Goal: Task Accomplishment & Management: Manage account settings

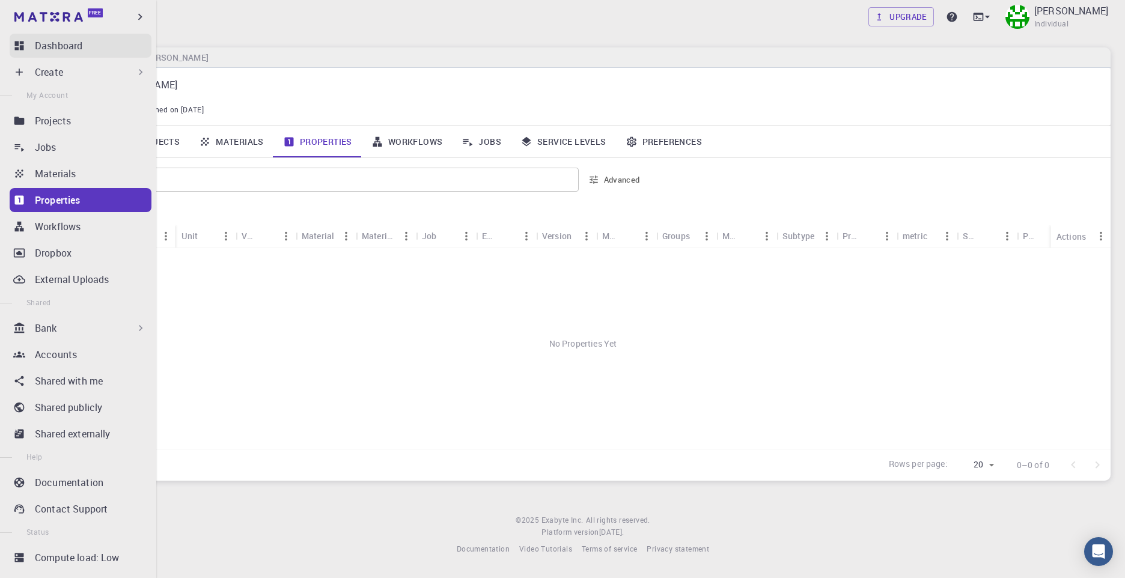
click at [31, 49] on link "Dashboard" at bounding box center [81, 46] width 142 height 24
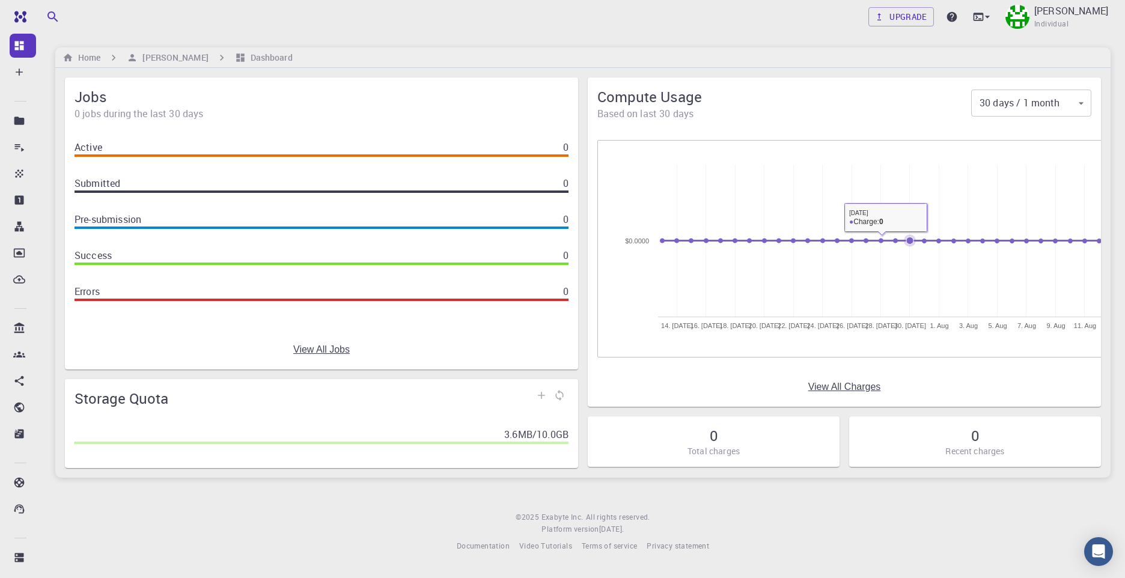
drag, startPoint x: 688, startPoint y: 239, endPoint x: 958, endPoint y: 246, distance: 269.9
click at [938, 249] on icon "Created with Highcharts 6.2.0 [DATE]. [DATE] [DATE]. [DATE] [DATE]. [DATE] [DAT…" at bounding box center [863, 249] width 494 height 180
click at [1028, 237] on icon at bounding box center [1026, 241] width 12 height 12
click at [843, 387] on link "View All Charges" at bounding box center [844, 387] width 73 height 11
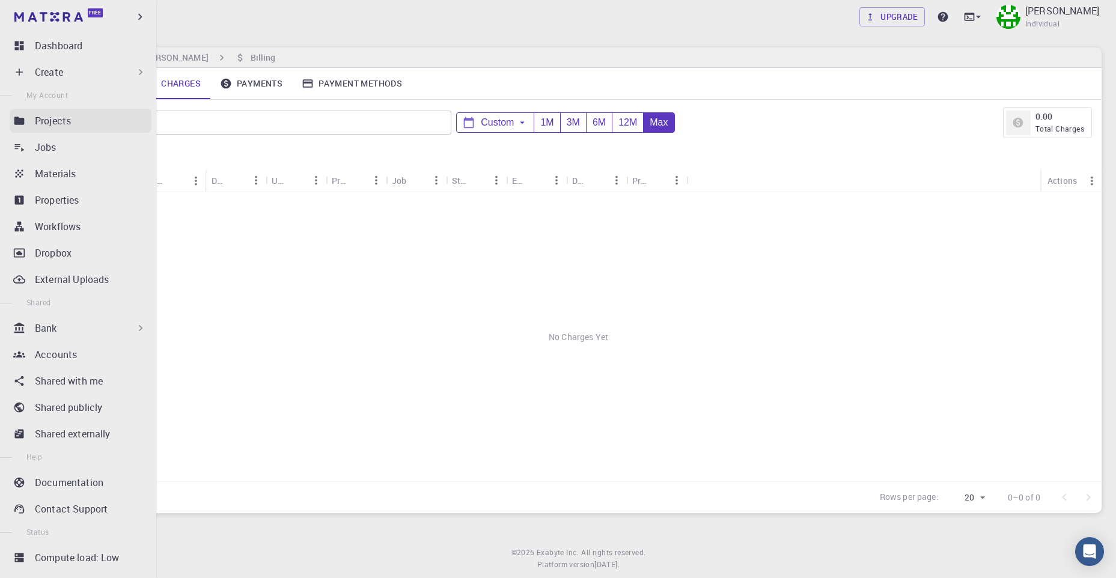
click at [45, 125] on p "Projects" at bounding box center [53, 121] width 36 height 14
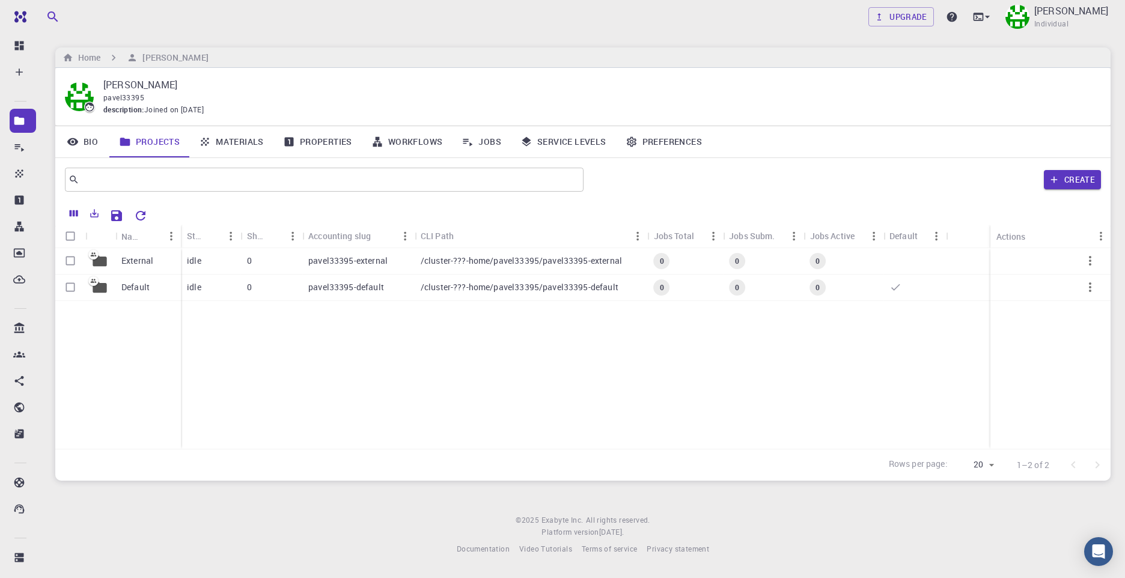
click at [215, 160] on div "​ Create" at bounding box center [582, 179] width 1055 height 43
click at [232, 145] on link "Materials" at bounding box center [231, 141] width 84 height 31
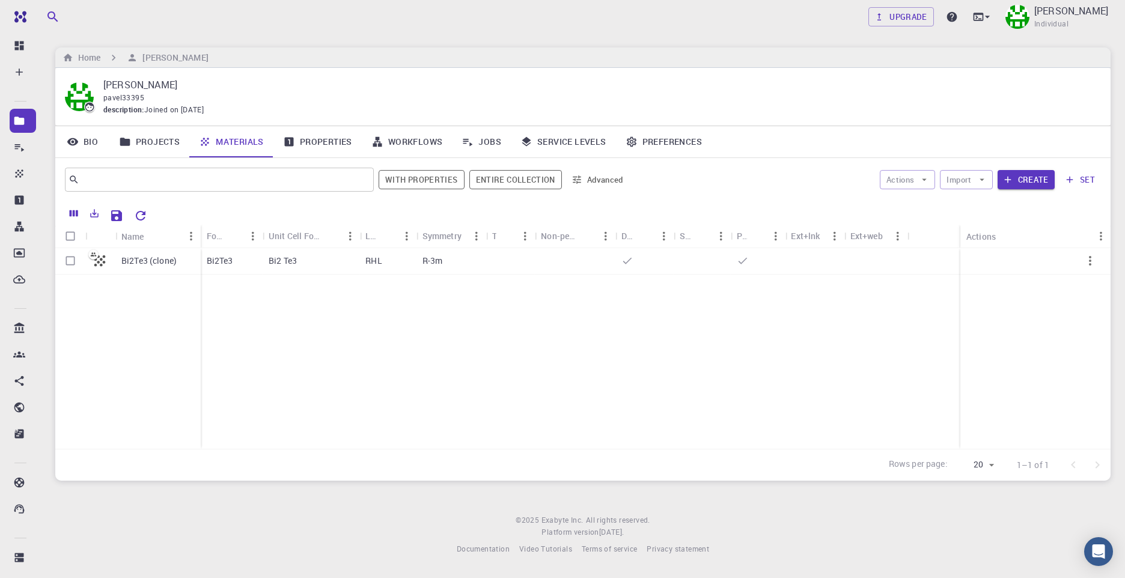
click at [172, 133] on link "Projects" at bounding box center [149, 141] width 80 height 31
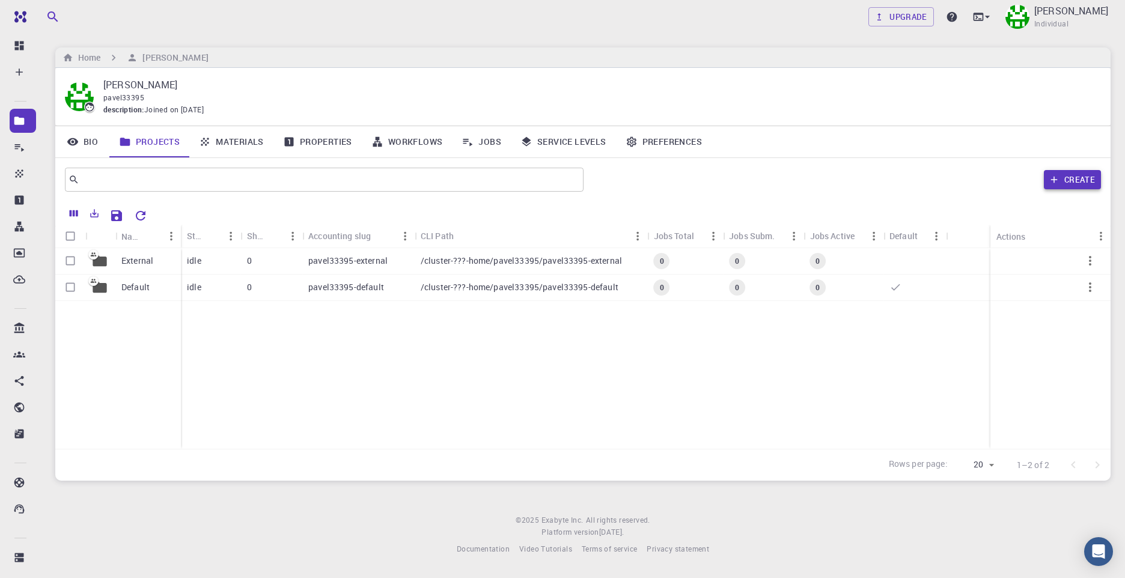
click at [1087, 174] on button "Create" at bounding box center [1072, 179] width 57 height 19
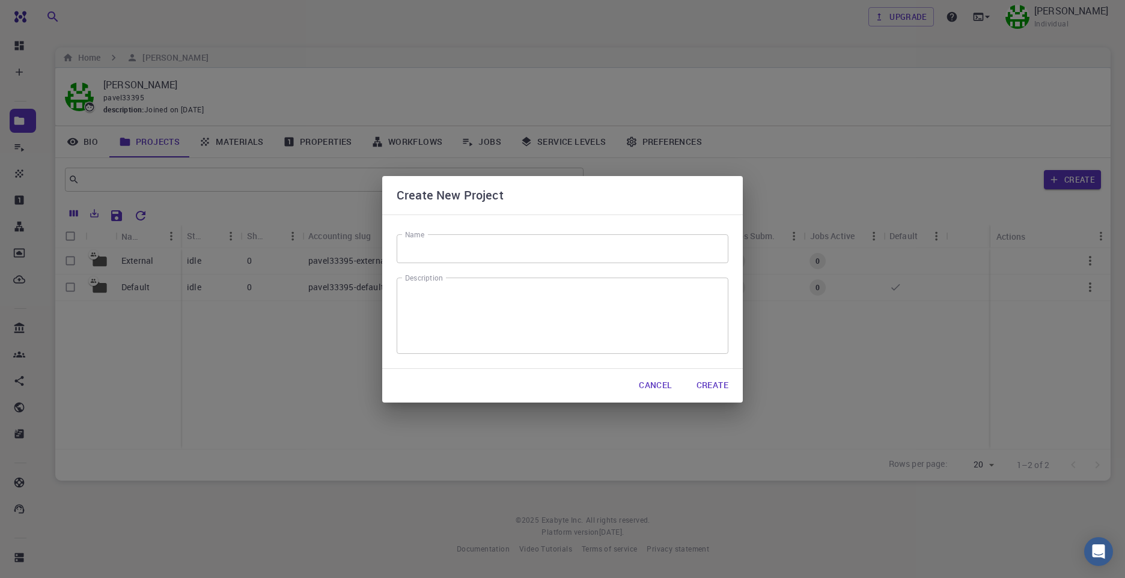
click at [468, 246] on input "Name" at bounding box center [563, 248] width 332 height 29
type input "з"
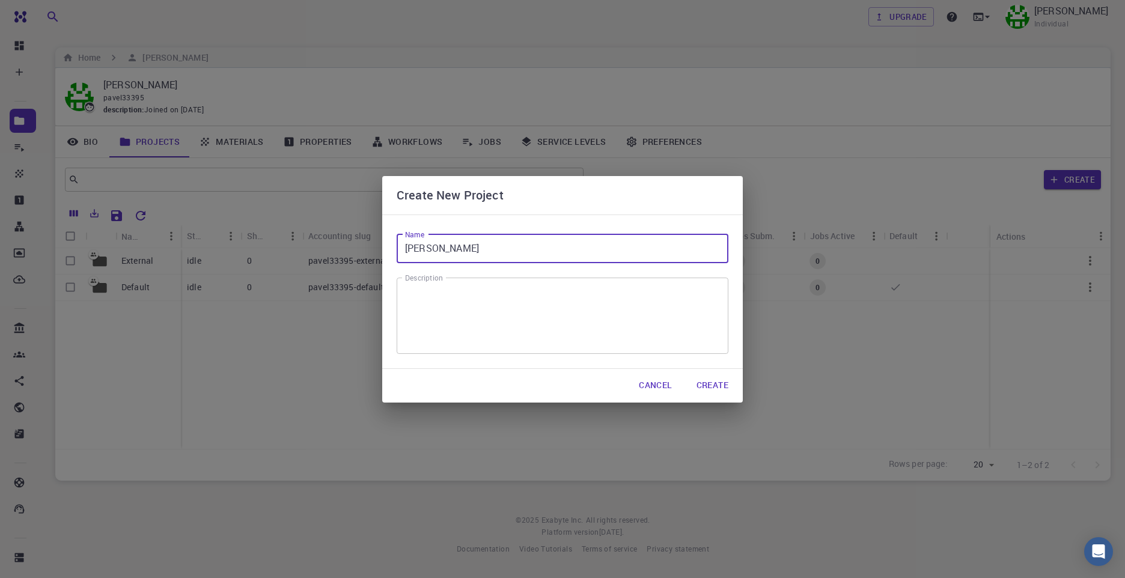
type input "[PERSON_NAME]"
click at [725, 387] on button "Create" at bounding box center [712, 386] width 51 height 24
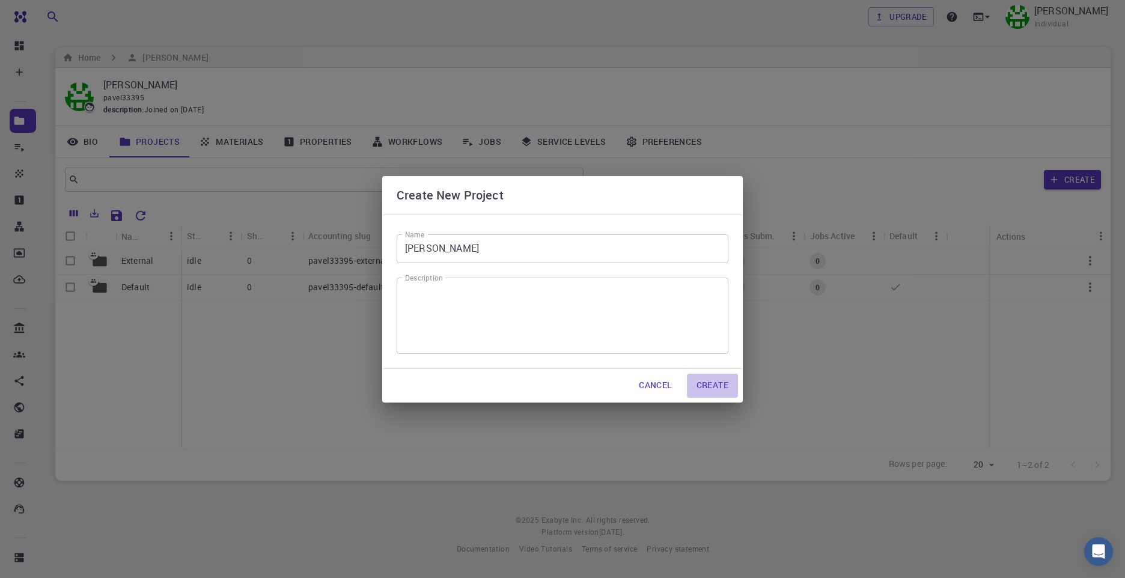
click at [722, 385] on button "Create" at bounding box center [712, 386] width 51 height 24
click at [543, 334] on textarea "Description" at bounding box center [562, 315] width 315 height 56
type textarea "organick chemestry"
click at [727, 388] on button "Create" at bounding box center [712, 386] width 51 height 24
click at [706, 356] on div "Name [PERSON_NAME] Name Description organick chemestry x Description" at bounding box center [562, 292] width 361 height 154
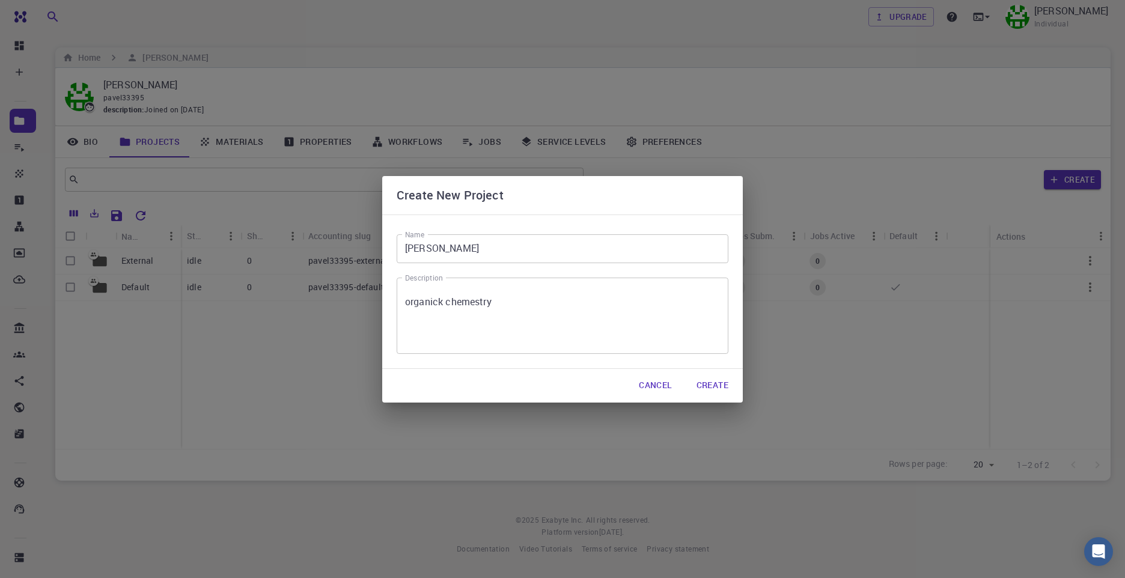
click at [721, 390] on button "Create" at bounding box center [712, 386] width 51 height 24
click at [431, 247] on input "[PERSON_NAME]" at bounding box center [563, 248] width 332 height 29
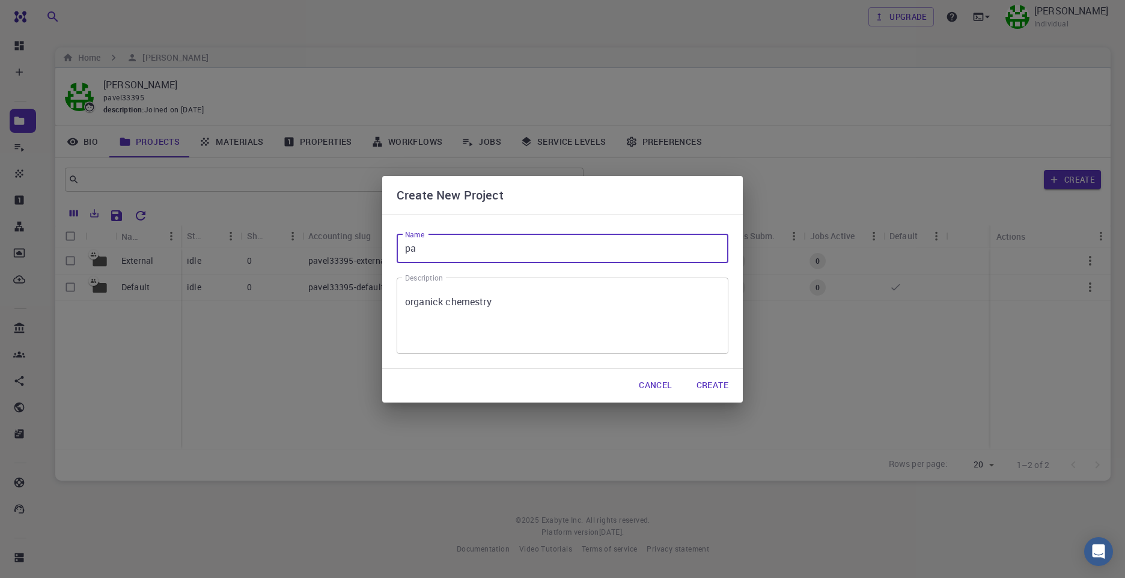
type input "p"
type input "sunteth"
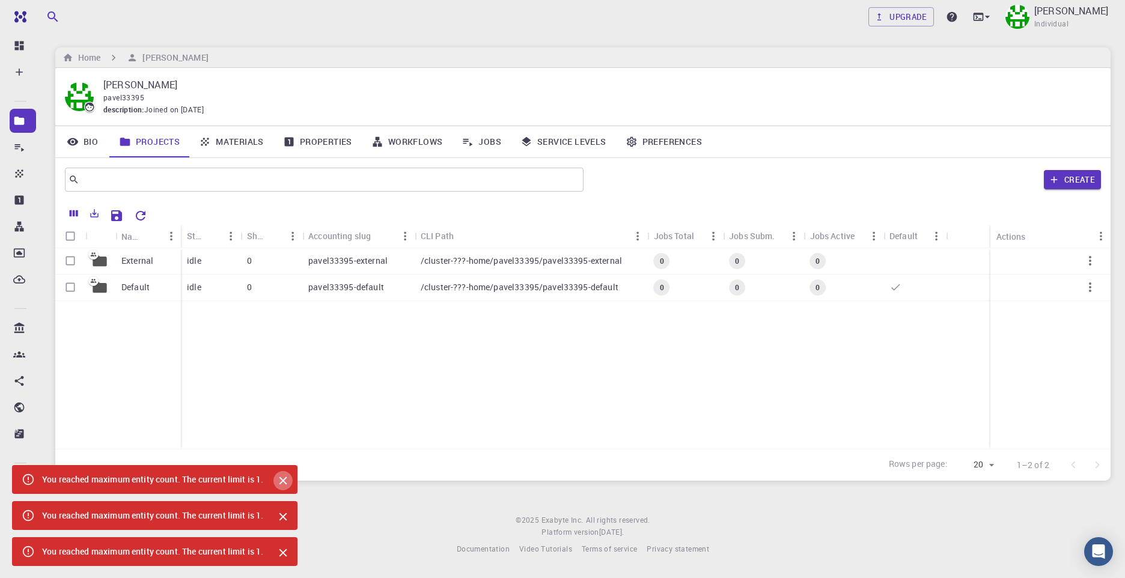
click at [290, 481] on icon "Close" at bounding box center [282, 480] width 13 height 13
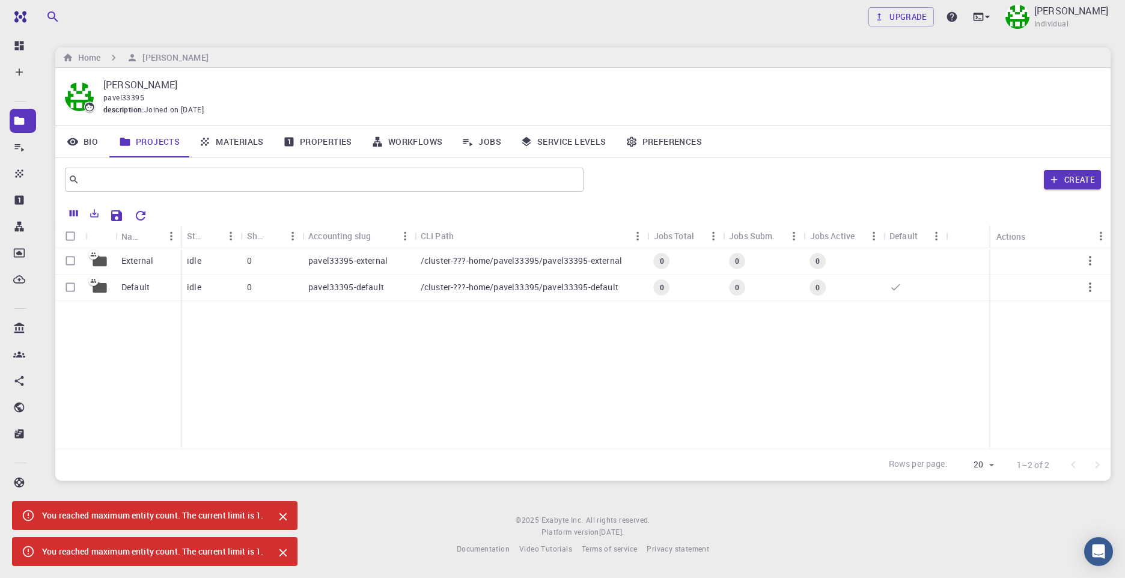
click at [290, 481] on div "Upgrade [PERSON_NAME] Individual Home [PERSON_NAME] pavel33395 description : Jo…" at bounding box center [583, 287] width 1084 height 575
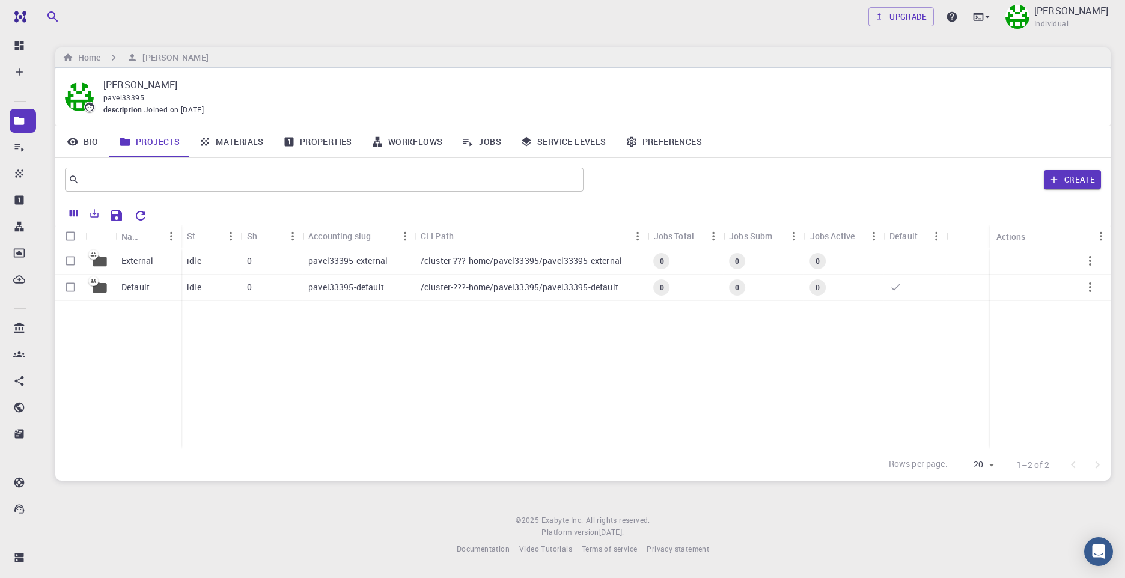
click at [284, 519] on footer "© 2025 Exabyte Inc. All rights reserved. Platform version [DATE] . Documentatio…" at bounding box center [583, 534] width 1084 height 41
click at [892, 285] on icon at bounding box center [895, 287] width 12 height 12
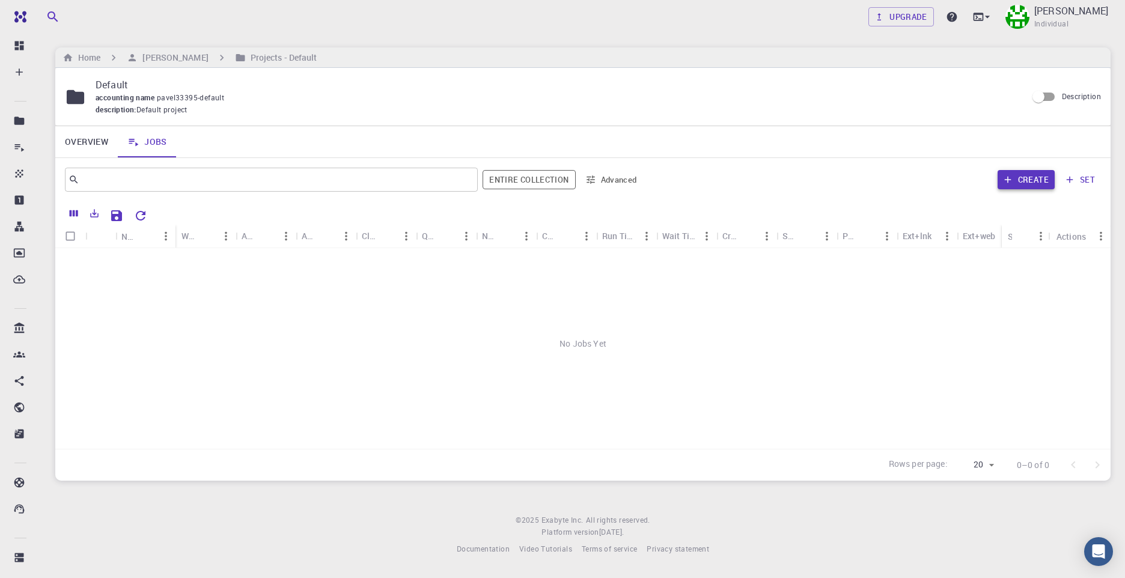
drag, startPoint x: 367, startPoint y: 323, endPoint x: 1032, endPoint y: 177, distance: 681.1
click at [1032, 177] on button "Create" at bounding box center [1026, 179] width 57 height 19
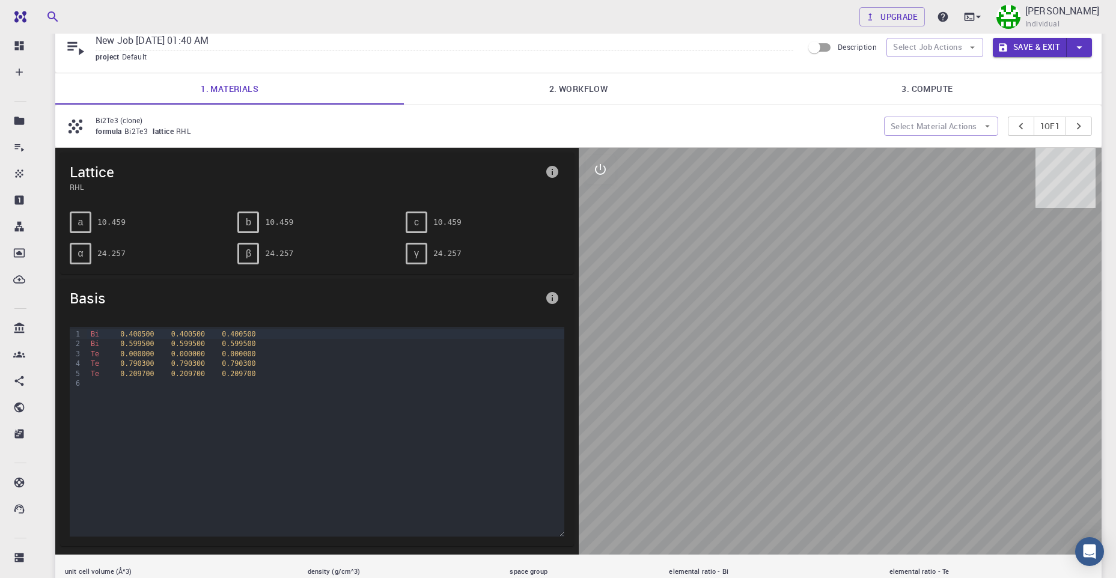
scroll to position [44, 0]
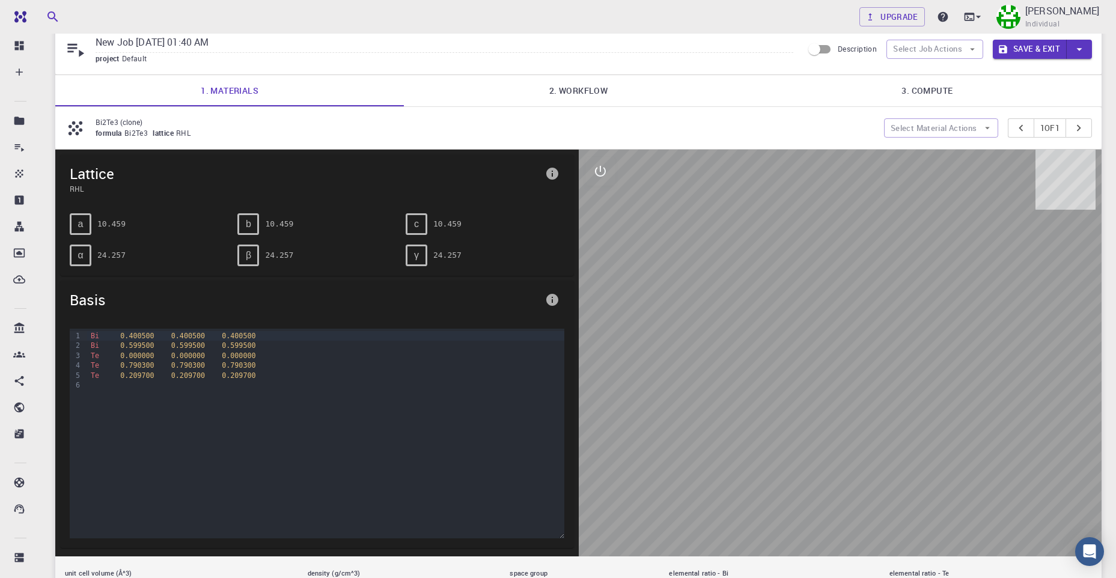
drag, startPoint x: 846, startPoint y: 349, endPoint x: 844, endPoint y: 333, distance: 15.7
click at [847, 347] on div at bounding box center [840, 353] width 523 height 407
drag, startPoint x: 834, startPoint y: 322, endPoint x: 841, endPoint y: 323, distance: 7.2
click at [841, 323] on div at bounding box center [840, 353] width 523 height 407
click at [603, 168] on icon "interactive" at bounding box center [600, 171] width 14 height 14
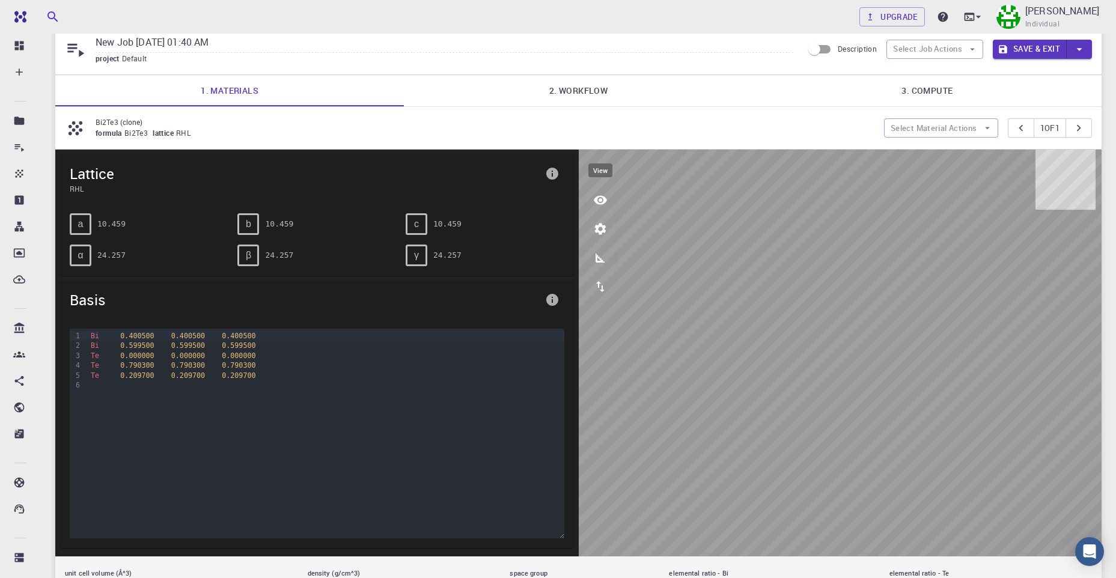
click at [597, 208] on button "view" at bounding box center [600, 200] width 29 height 29
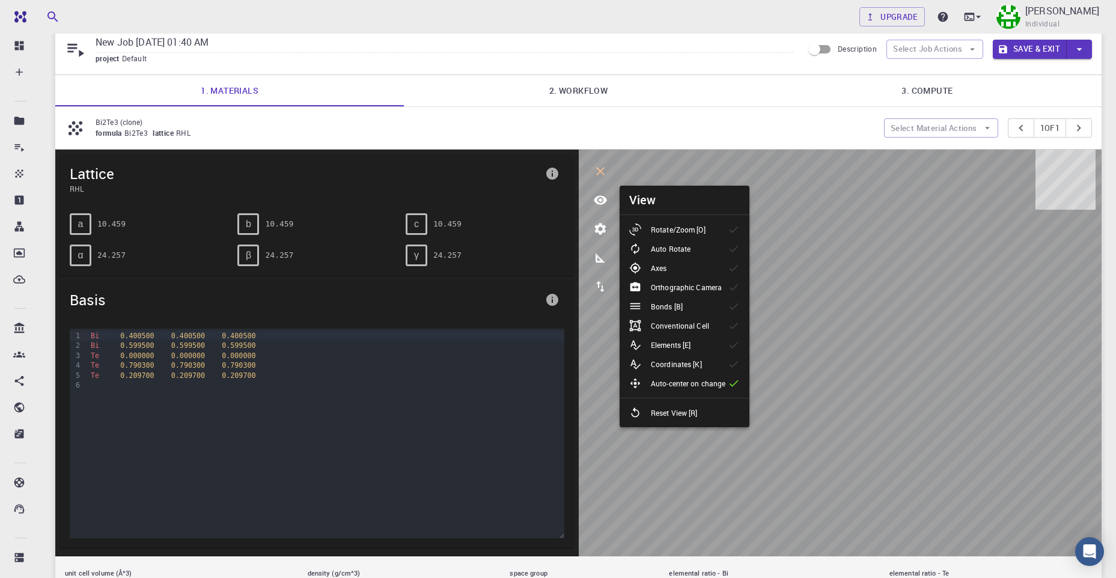
click at [558, 92] on link "2. Workflow" at bounding box center [578, 90] width 349 height 31
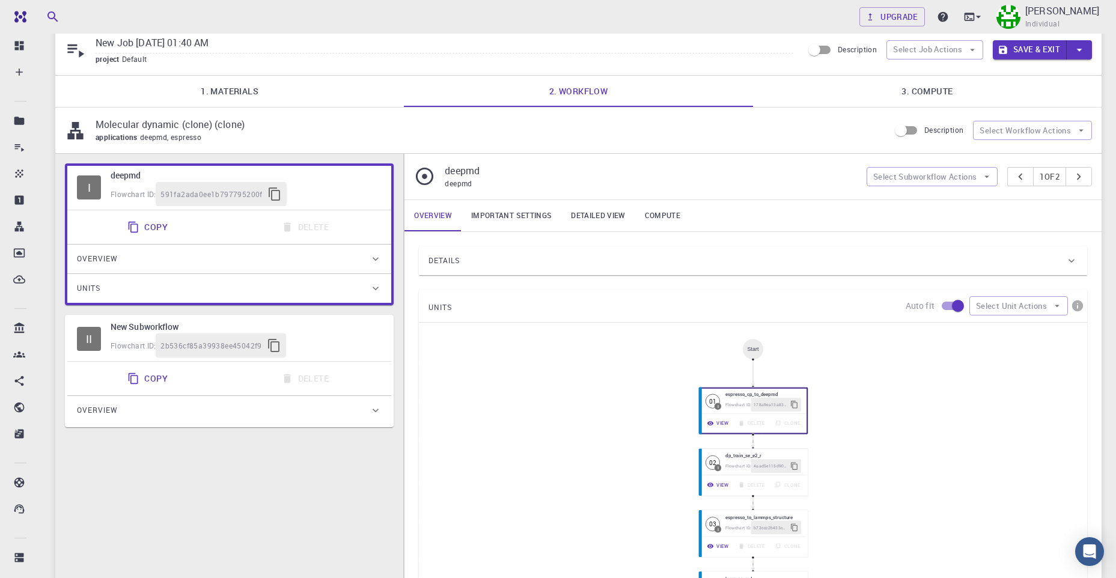
scroll to position [0, 0]
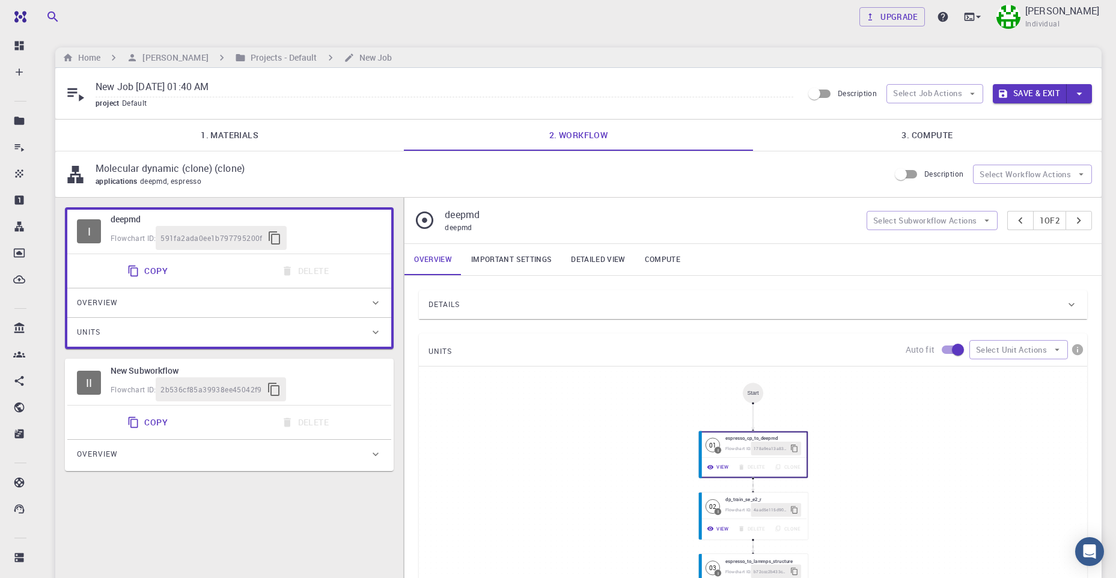
click at [79, 98] on icon at bounding box center [75, 94] width 17 height 13
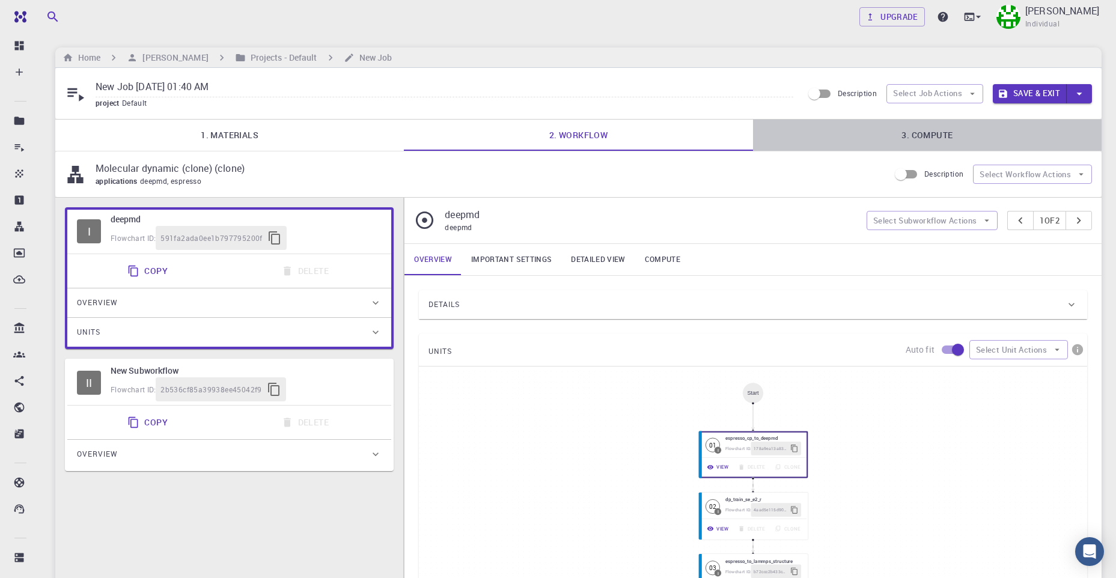
click at [897, 141] on link "3. Compute" at bounding box center [927, 135] width 349 height 31
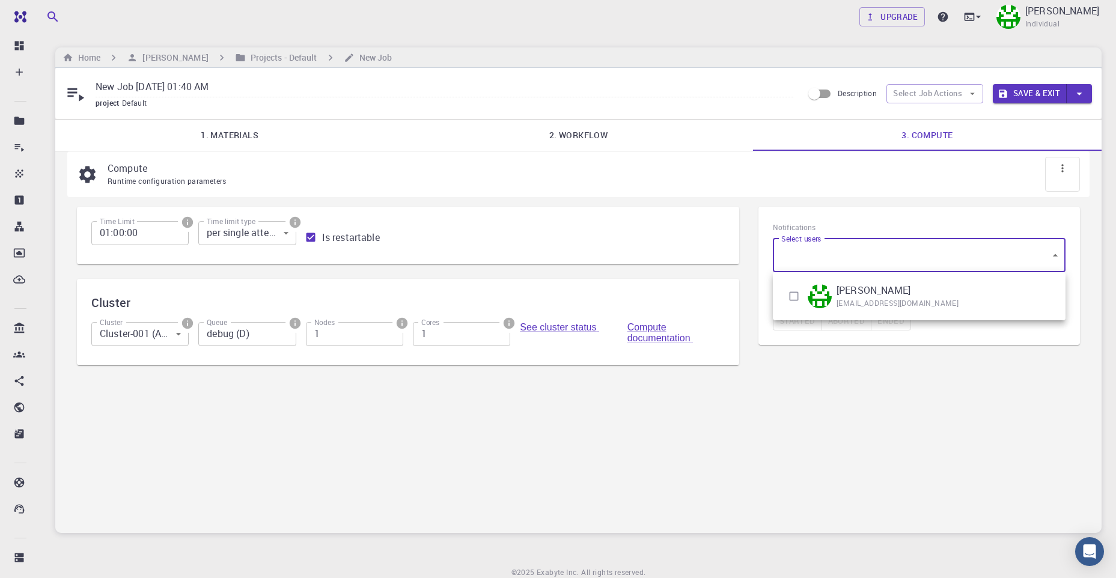
click at [852, 252] on body "Free Dashboard Create New Job New Material Create Material Upload File Import f…" at bounding box center [558, 313] width 1116 height 627
click at [775, 291] on li "[PERSON_NAME] [PERSON_NAME][EMAIL_ADDRESS][DOMAIN_NAME]" at bounding box center [919, 296] width 293 height 38
type input "[object Object]"
checkbox input "true"
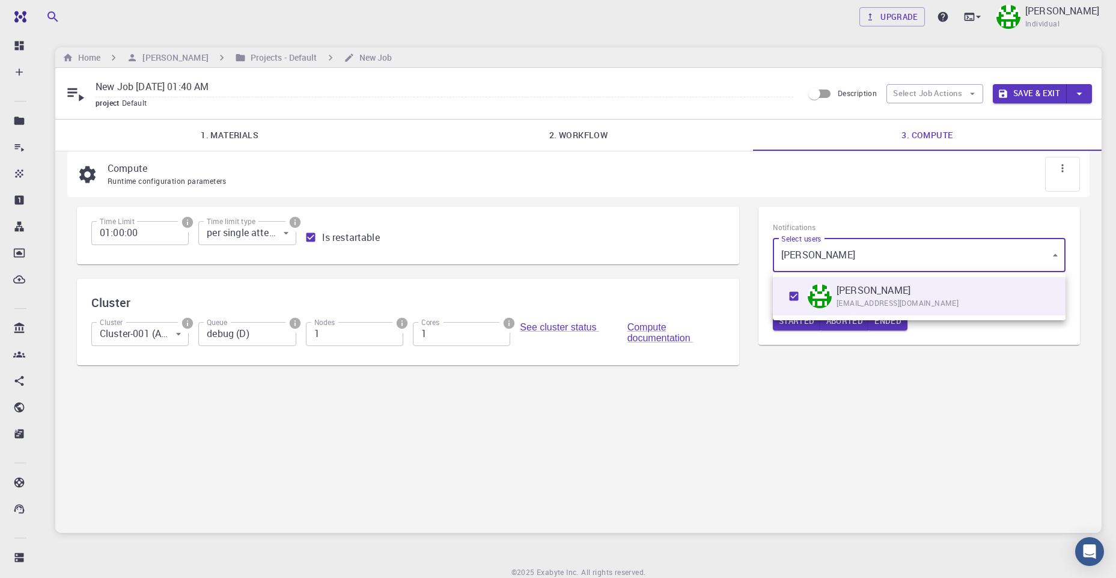
click at [1011, 398] on div at bounding box center [558, 289] width 1116 height 578
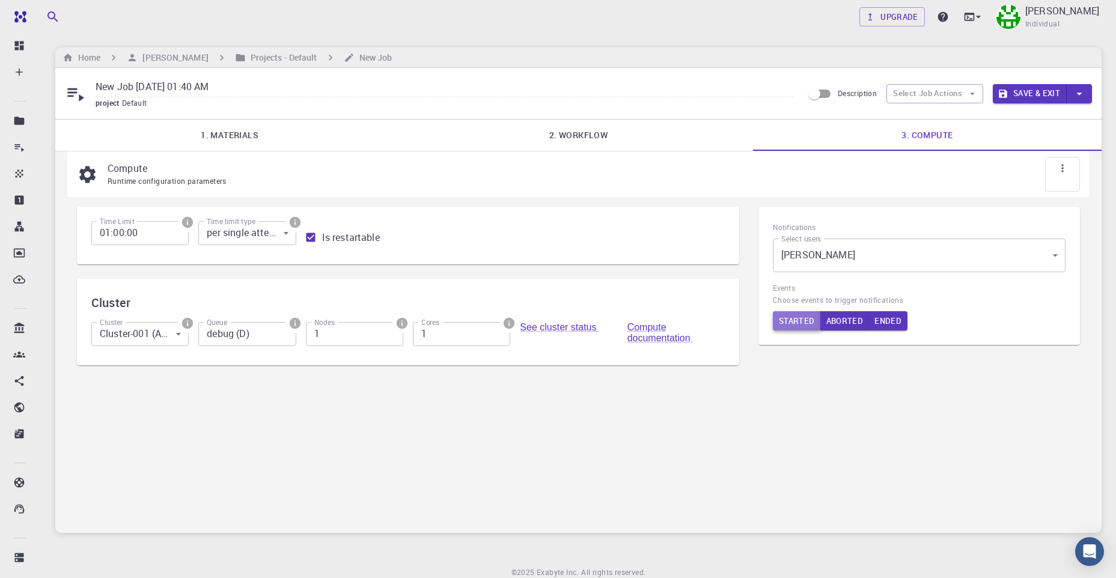
click at [795, 321] on button "Started" at bounding box center [797, 320] width 48 height 19
click at [852, 322] on button "Aborted" at bounding box center [845, 320] width 49 height 19
click at [893, 320] on button "Ended" at bounding box center [890, 320] width 39 height 19
click at [800, 323] on div "Started Aborted Ended" at bounding box center [919, 320] width 293 height 19
click at [1022, 97] on button "Save & Exit" at bounding box center [1030, 93] width 74 height 19
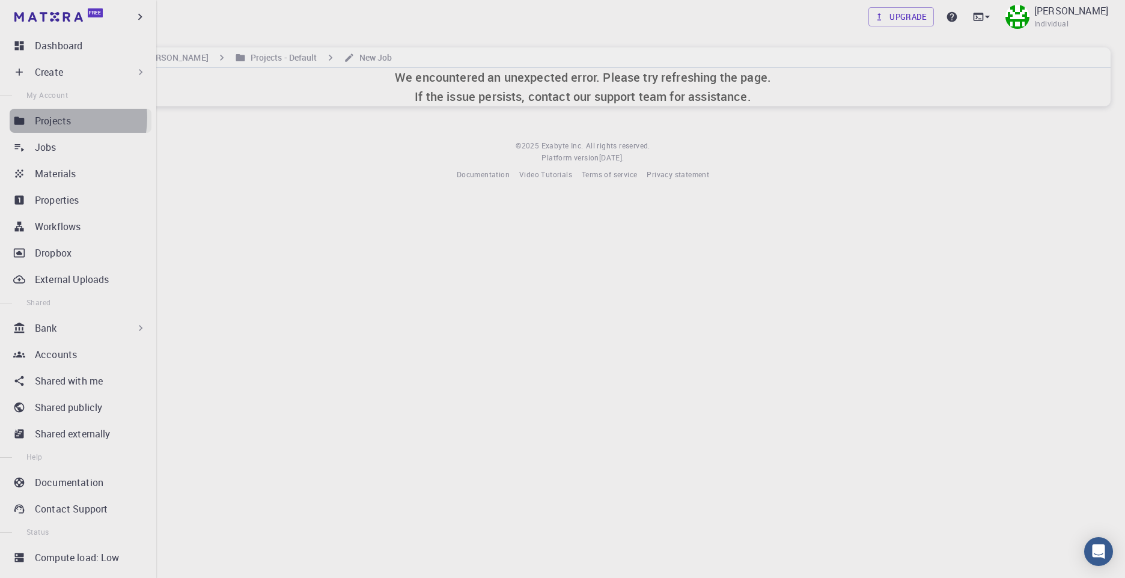
click at [50, 118] on p "Projects" at bounding box center [53, 121] width 36 height 14
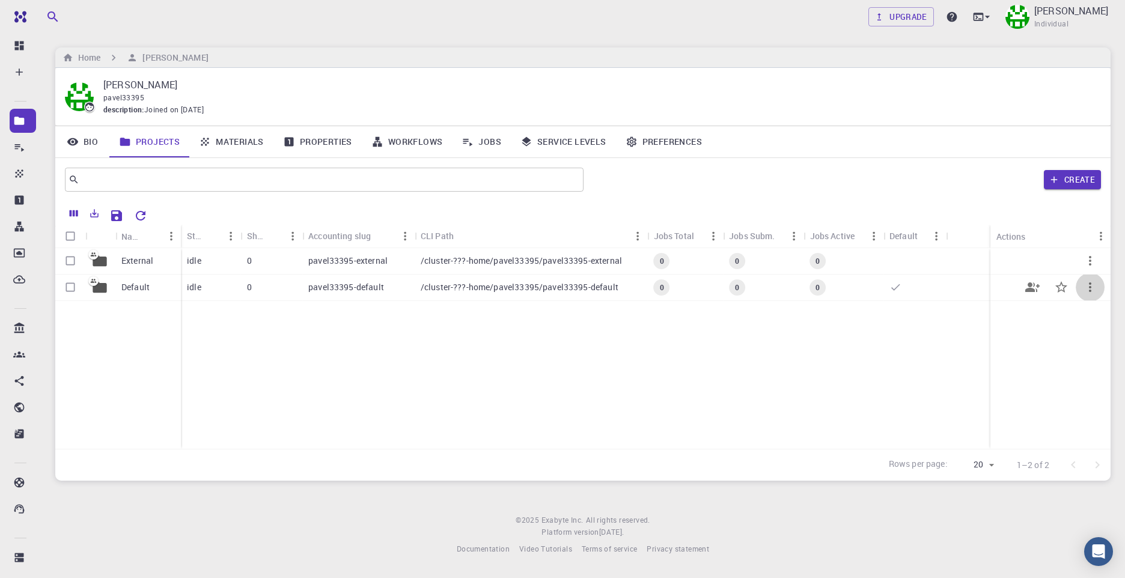
click at [1093, 290] on icon "button" at bounding box center [1090, 287] width 14 height 14
drag, startPoint x: 482, startPoint y: 361, endPoint x: 374, endPoint y: 285, distance: 132.4
click at [482, 362] on div at bounding box center [562, 289] width 1125 height 578
click at [1091, 186] on button "Create" at bounding box center [1072, 179] width 57 height 19
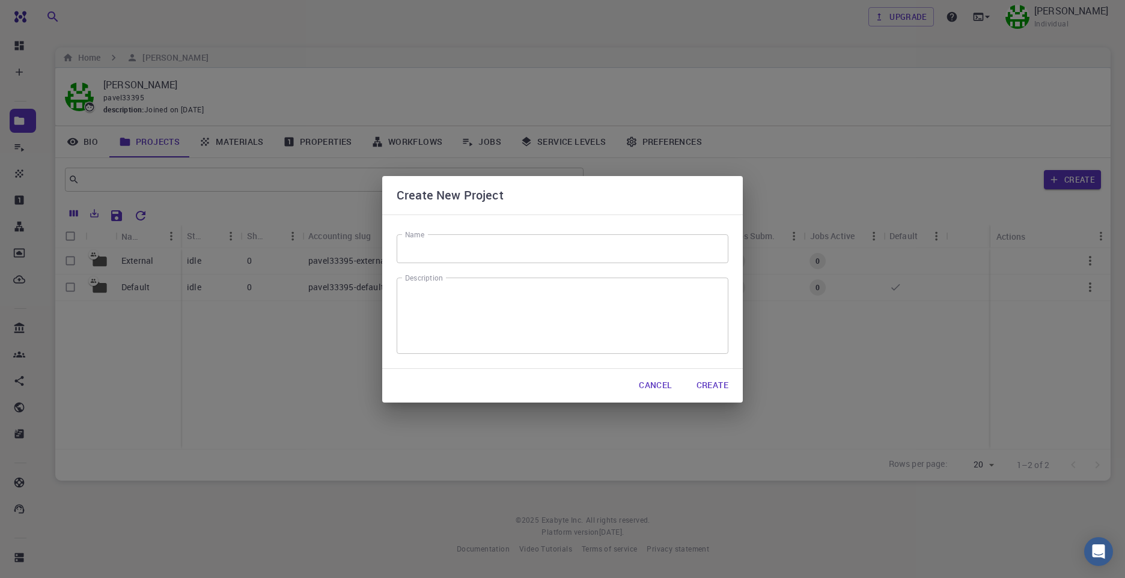
click at [713, 398] on div "Cancel Create" at bounding box center [562, 386] width 361 height 34
click at [713, 389] on button "Create" at bounding box center [712, 386] width 51 height 24
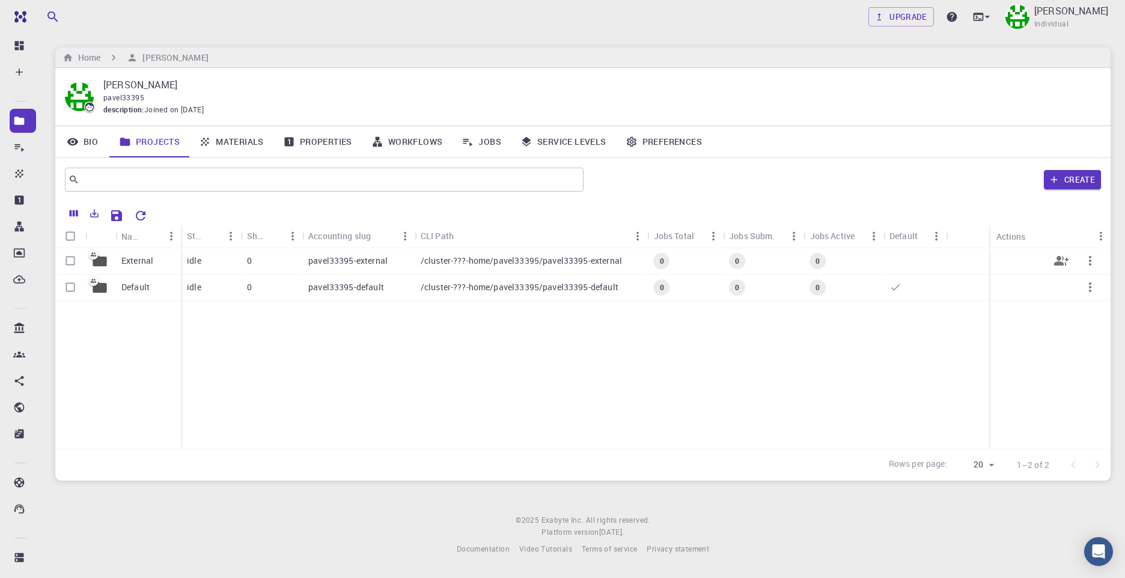
click at [432, 263] on p "/cluster-???-home/pavel33395/pavel33395-external" at bounding box center [521, 261] width 201 height 12
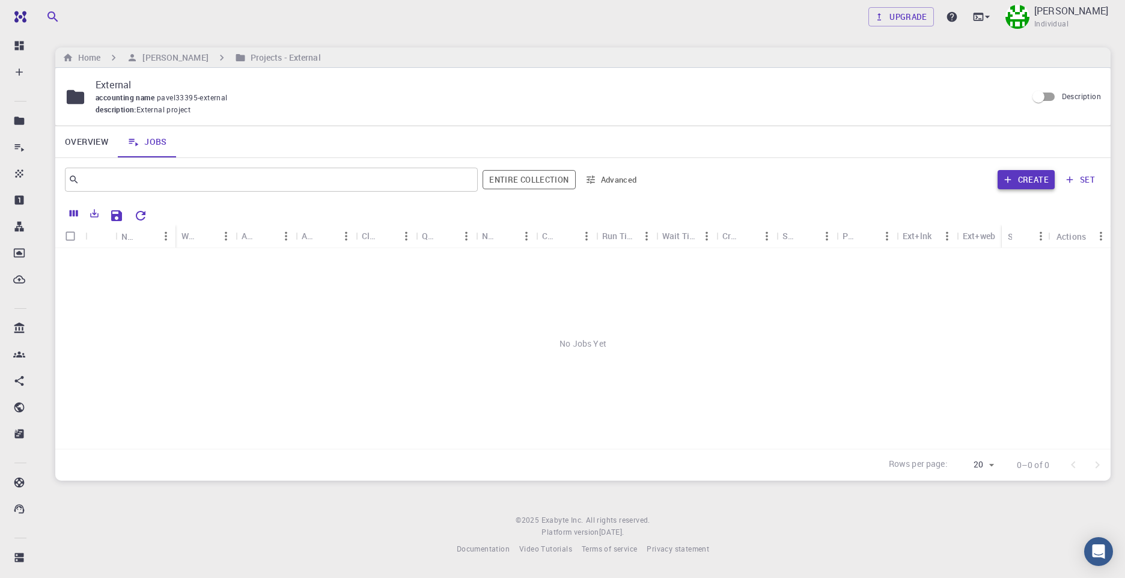
click at [1034, 174] on button "Create" at bounding box center [1026, 179] width 57 height 19
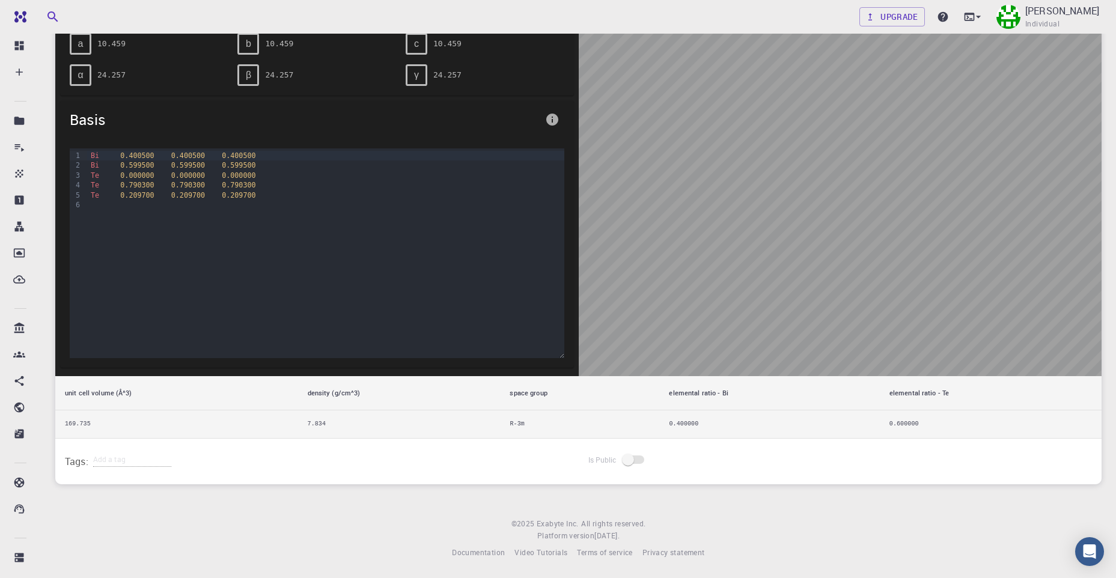
scroll to position [105, 0]
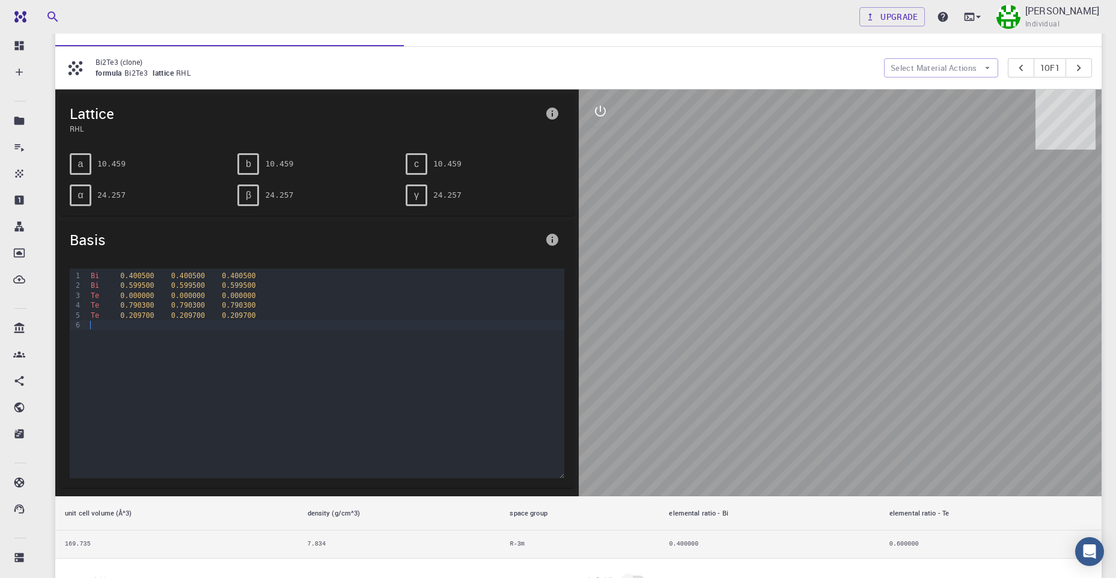
click at [97, 330] on div at bounding box center [325, 325] width 477 height 10
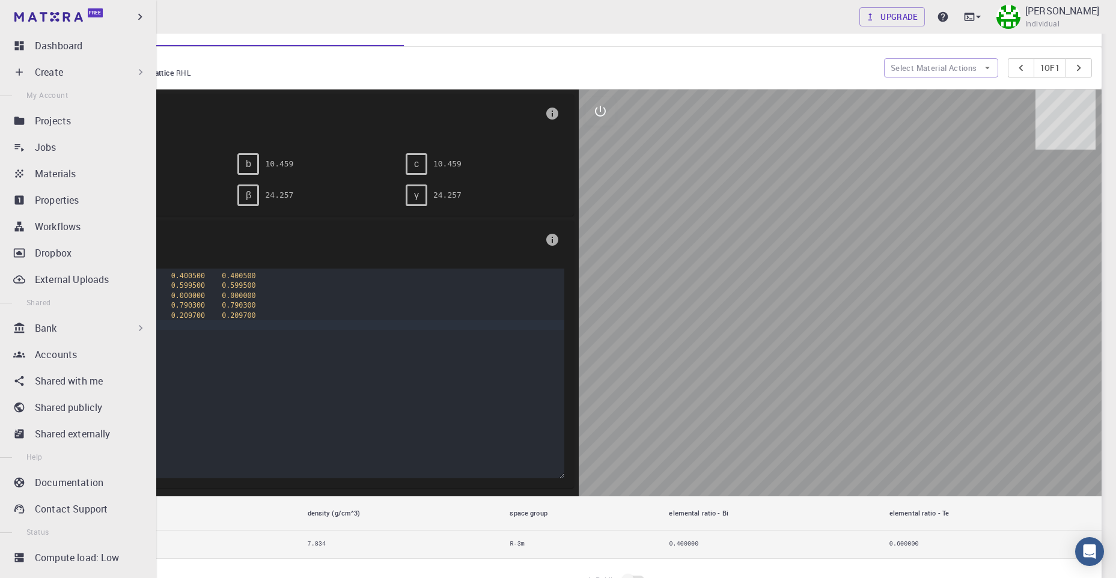
drag, startPoint x: 128, startPoint y: 344, endPoint x: 128, endPoint y: 357, distance: 12.6
click at [71, 348] on div "9 1 2 3 4 5 6 › Bi 0.400500 0.400500 0.400500 Bi 0.599500 0.599500 0.599500 Te …" at bounding box center [317, 374] width 495 height 210
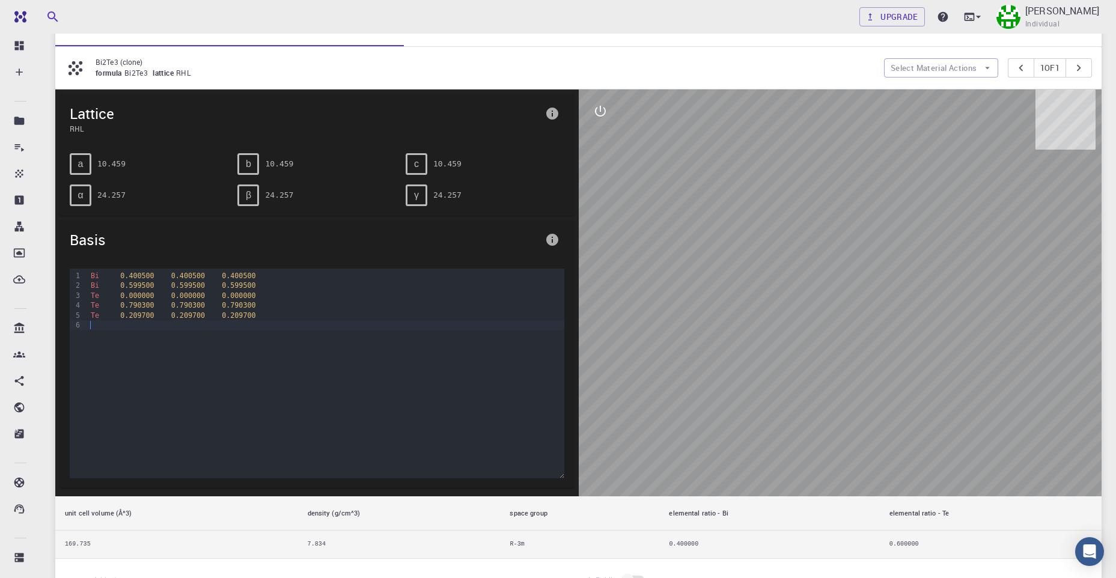
drag, startPoint x: 164, startPoint y: 350, endPoint x: 140, endPoint y: 317, distance: 41.4
click at [151, 329] on div "Bi 0.400500 0.400500 0.400500 Bi 0.599500 0.599500 0.599500 Te 0.000000 0.00000…" at bounding box center [325, 329] width 477 height 120
drag, startPoint x: 140, startPoint y: 317, endPoint x: 105, endPoint y: 310, distance: 35.5
click at [105, 311] on div "Te 0.209700 0. 2097 00 0. 2097 00" at bounding box center [325, 316] width 477 height 10
drag, startPoint x: 96, startPoint y: 312, endPoint x: 99, endPoint y: 319, distance: 7.8
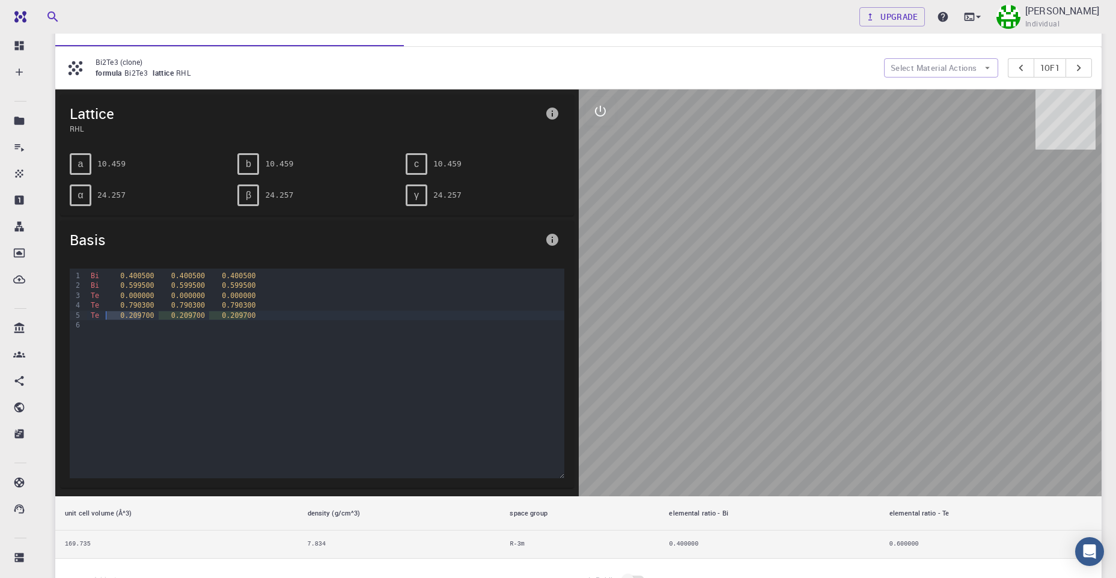
click at [95, 314] on span "Te" at bounding box center [95, 315] width 8 height 8
drag, startPoint x: 229, startPoint y: 321, endPoint x: 253, endPoint y: 309, distance: 26.6
click at [230, 321] on div at bounding box center [325, 325] width 477 height 10
click at [246, 169] on div "b" at bounding box center [248, 164] width 22 height 22
drag, startPoint x: 897, startPoint y: 364, endPoint x: 834, endPoint y: 308, distance: 83.8
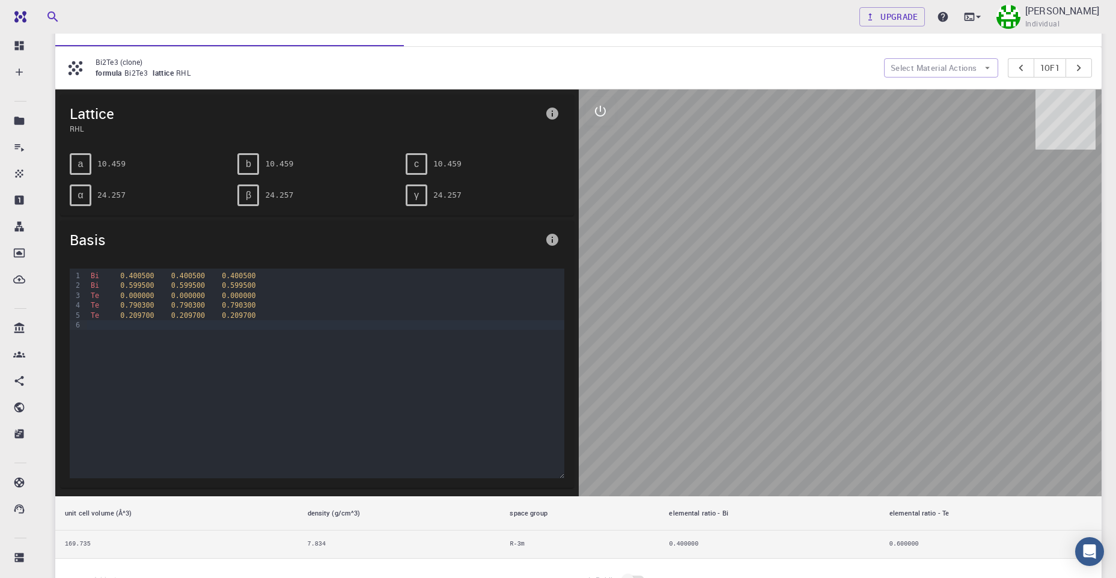
click at [899, 361] on div at bounding box center [840, 293] width 523 height 407
drag, startPoint x: 844, startPoint y: 326, endPoint x: 889, endPoint y: 290, distance: 58.1
click at [862, 311] on div at bounding box center [840, 293] width 523 height 407
click at [1087, 64] on button "pager" at bounding box center [1078, 67] width 26 height 19
click at [596, 116] on icon "interactive" at bounding box center [600, 111] width 14 height 14
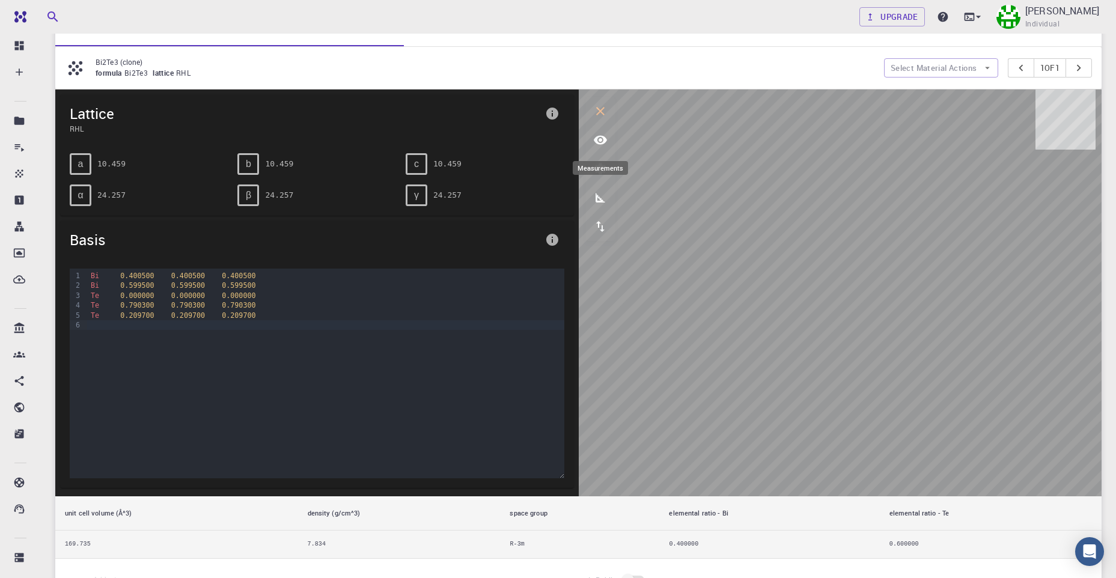
click at [602, 192] on icon "measurements" at bounding box center [600, 198] width 14 height 14
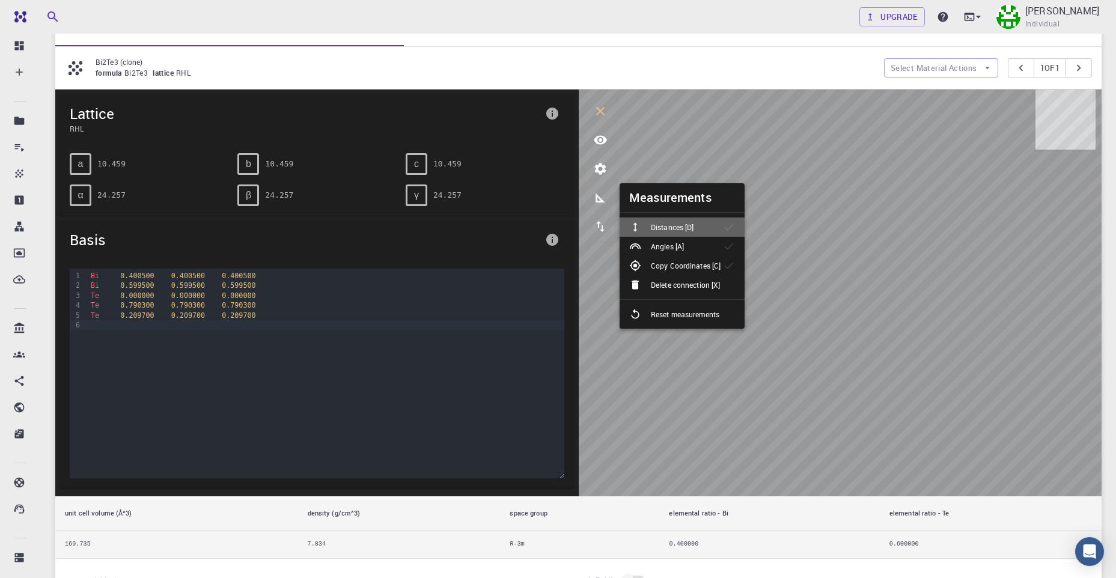
click at [703, 230] on div "Distances [D]" at bounding box center [666, 227] width 74 height 12
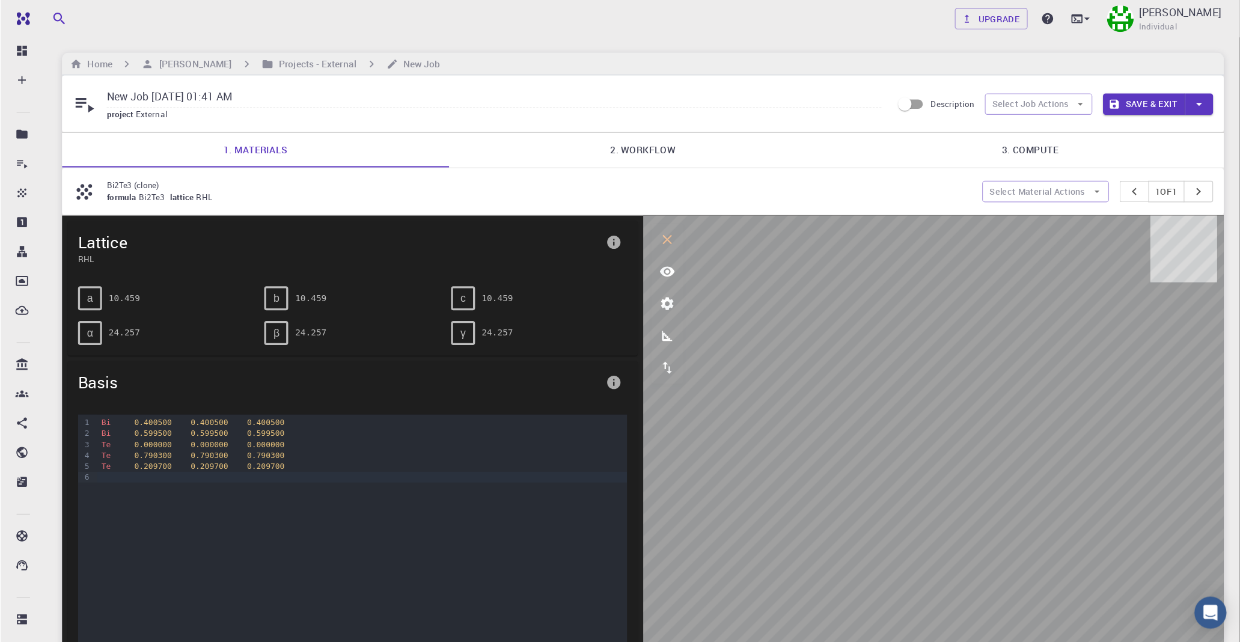
scroll to position [60, 0]
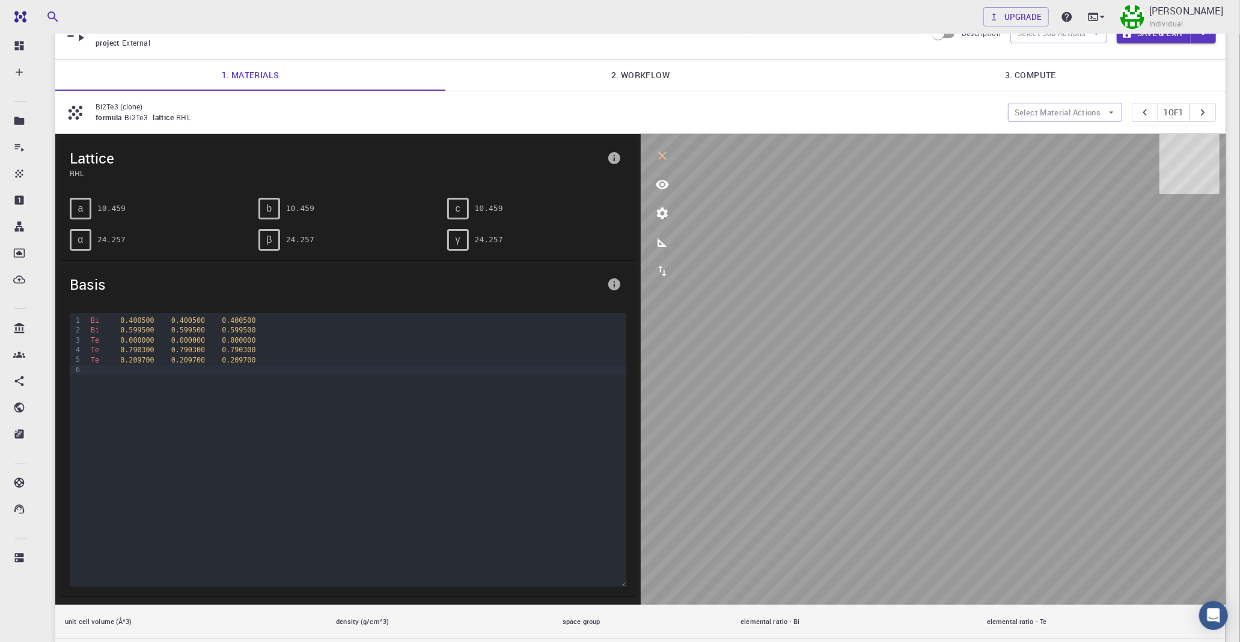
click at [659, 270] on icon "export" at bounding box center [662, 271] width 14 height 14
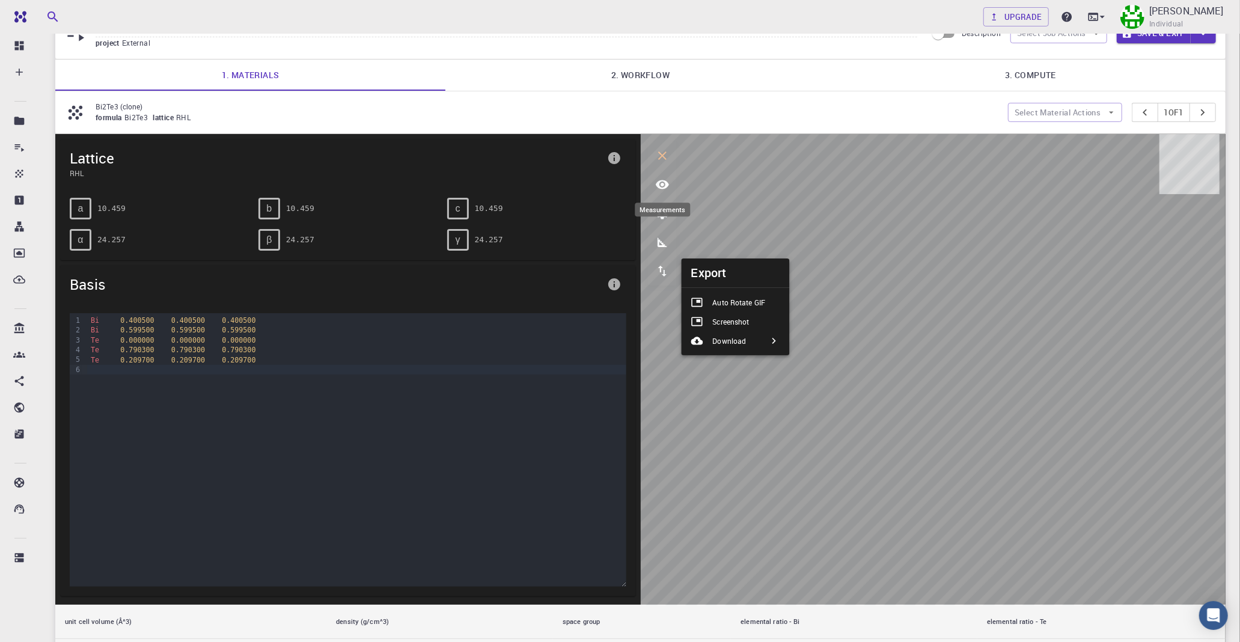
click at [657, 244] on icon "measurements" at bounding box center [662, 242] width 14 height 14
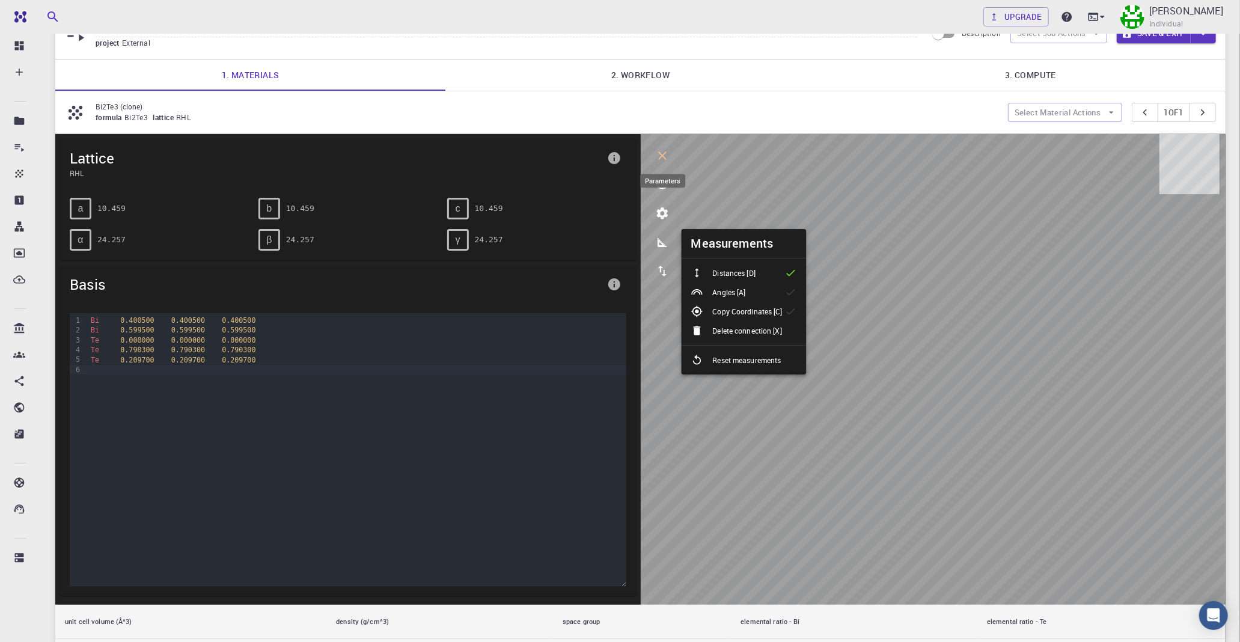
click at [665, 206] on button "parameters" at bounding box center [662, 213] width 29 height 29
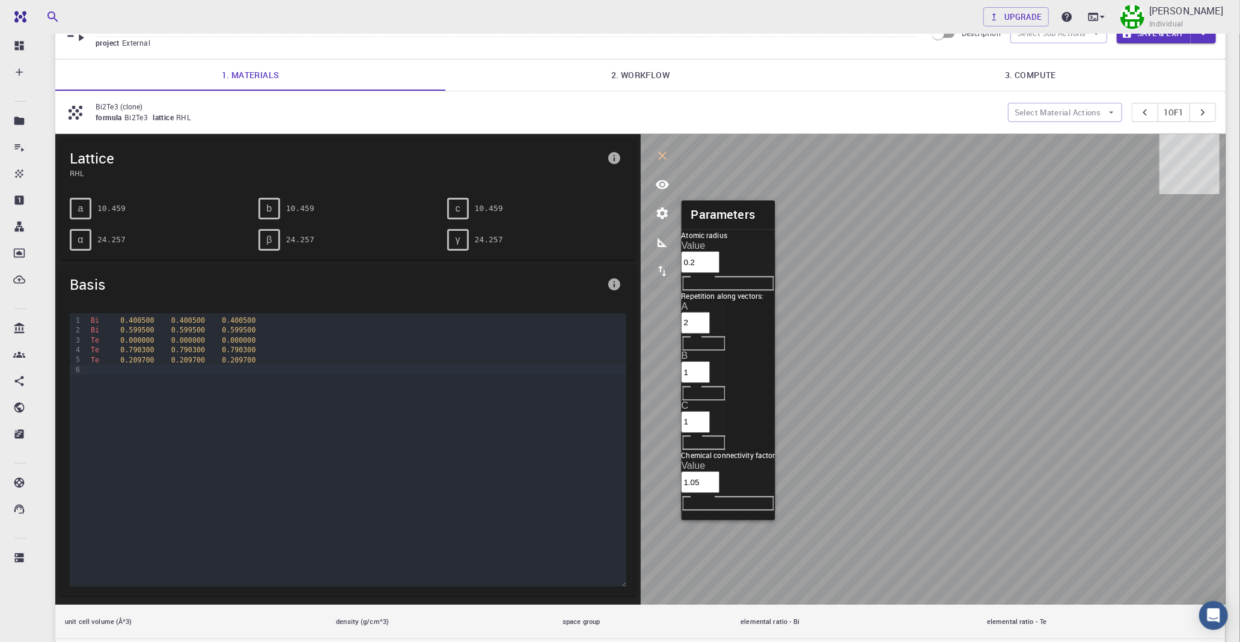
click at [710, 312] on input "2" at bounding box center [695, 323] width 29 height 22
click at [710, 312] on input "3" at bounding box center [695, 323] width 29 height 22
click at [710, 312] on input "4" at bounding box center [695, 323] width 29 height 22
click at [710, 312] on input "5" at bounding box center [695, 323] width 29 height 22
type input "6"
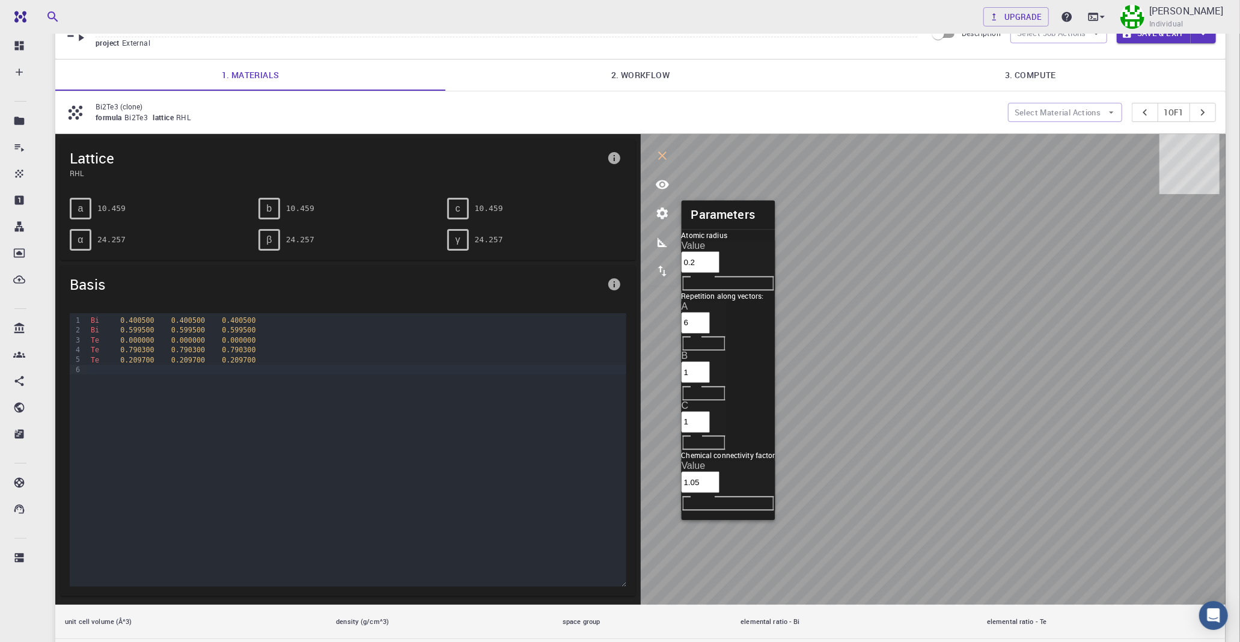
click at [710, 312] on input "6" at bounding box center [695, 323] width 29 height 22
click at [710, 362] on input "2" at bounding box center [695, 373] width 29 height 22
click at [710, 362] on input "3" at bounding box center [695, 373] width 29 height 22
click at [710, 362] on input "4" at bounding box center [695, 373] width 29 height 22
type input "5"
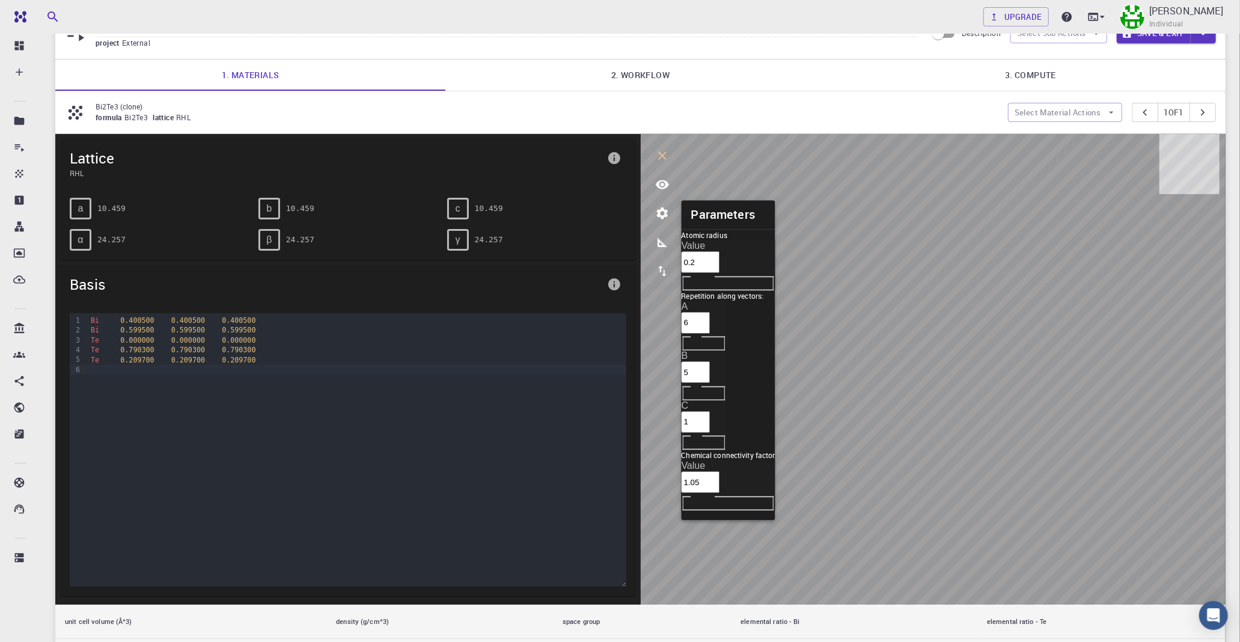
click at [710, 362] on input "5" at bounding box center [695, 373] width 29 height 22
click at [710, 411] on input "2" at bounding box center [695, 422] width 29 height 22
click at [710, 411] on input "3" at bounding box center [695, 422] width 29 height 22
click at [710, 411] on input "4" at bounding box center [695, 422] width 29 height 22
type input "5"
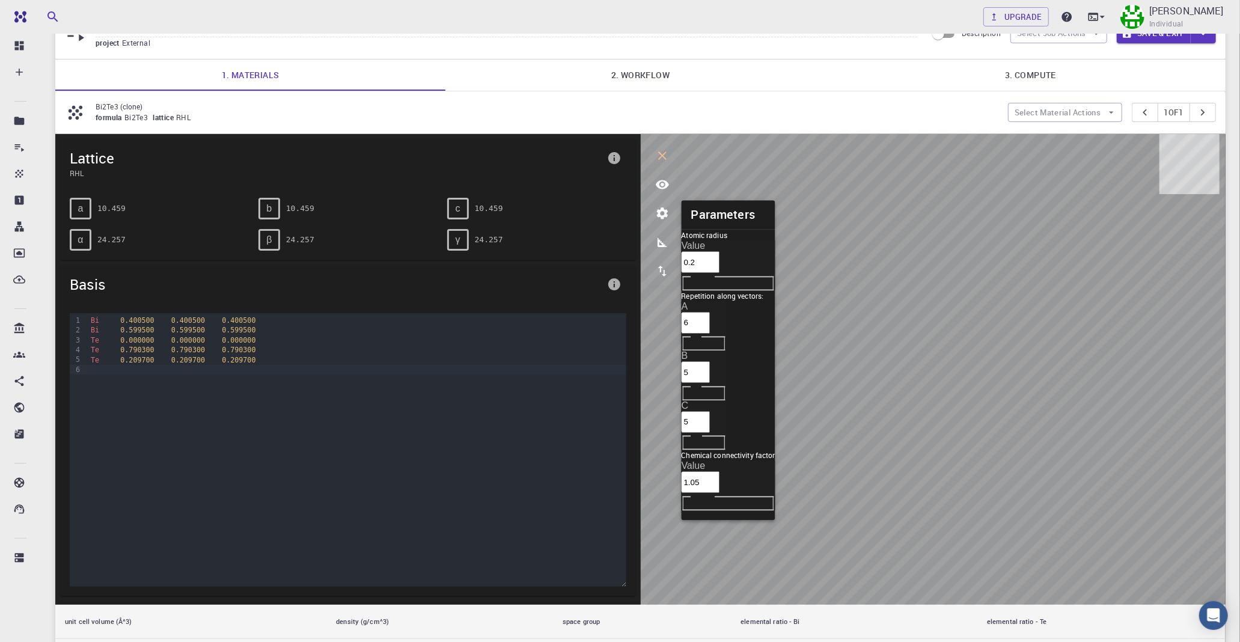
click at [710, 411] on input "5" at bounding box center [695, 422] width 29 height 22
click at [720, 472] on input "1.06" at bounding box center [700, 483] width 38 height 22
click at [720, 472] on input "1.07" at bounding box center [700, 483] width 38 height 22
click at [720, 472] on input "1.08" at bounding box center [700, 483] width 38 height 22
click at [720, 472] on input "1.09" at bounding box center [700, 483] width 38 height 22
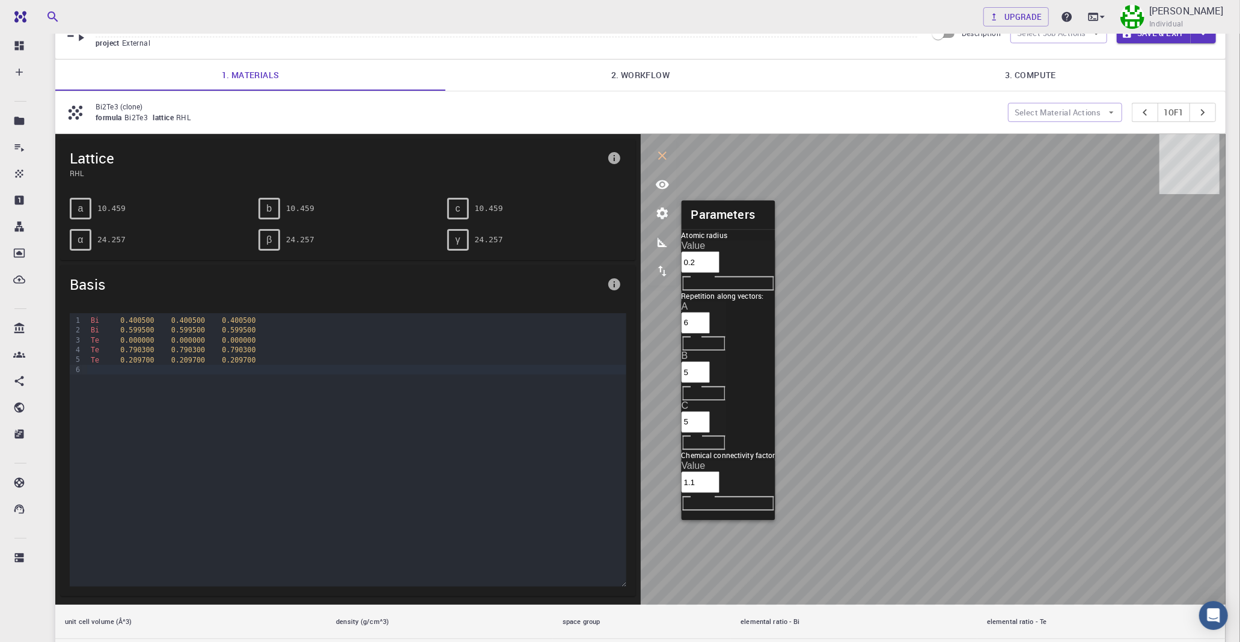
click at [720, 472] on input "1.1" at bounding box center [700, 483] width 38 height 22
click at [720, 472] on input "1.11" at bounding box center [700, 483] width 38 height 22
click at [720, 472] on input "1.12" at bounding box center [700, 483] width 38 height 22
click at [720, 472] on input "1.13" at bounding box center [700, 483] width 38 height 22
type input "1.14"
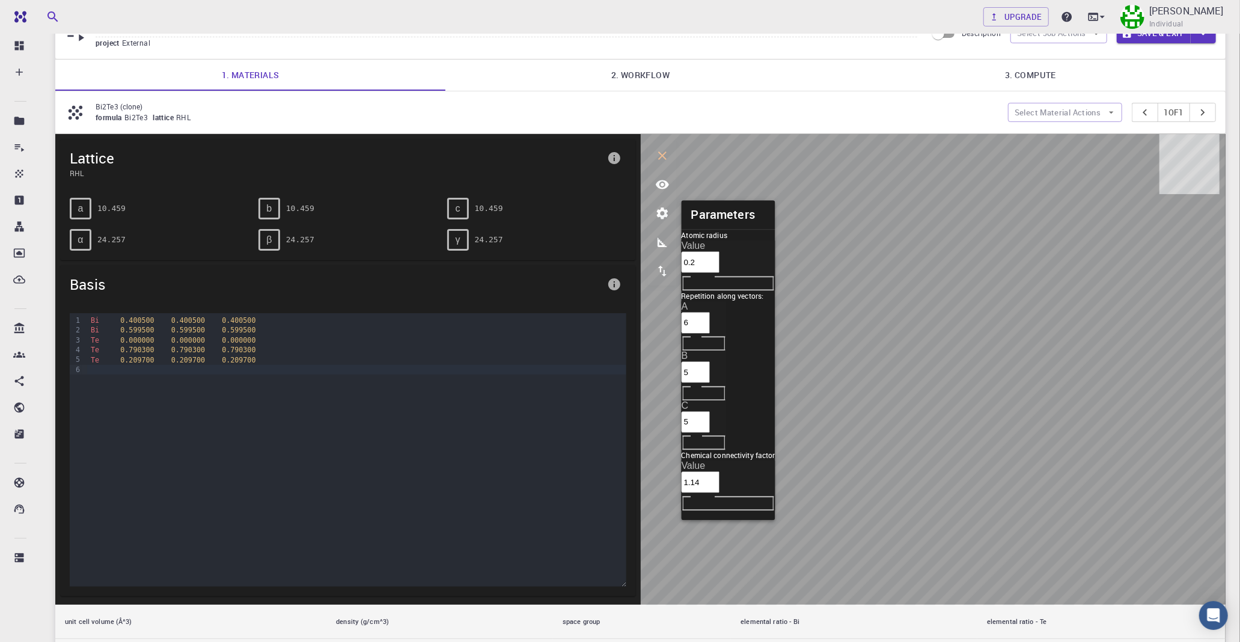
click at [720, 472] on input "1.14" at bounding box center [700, 483] width 38 height 22
drag, startPoint x: 738, startPoint y: 273, endPoint x: 837, endPoint y: 269, distance: 99.2
click at [720, 272] on input "0.2" at bounding box center [700, 262] width 38 height 22
click at [720, 263] on input "0.3" at bounding box center [700, 262] width 38 height 22
click at [720, 264] on input "0.4" at bounding box center [700, 262] width 38 height 22
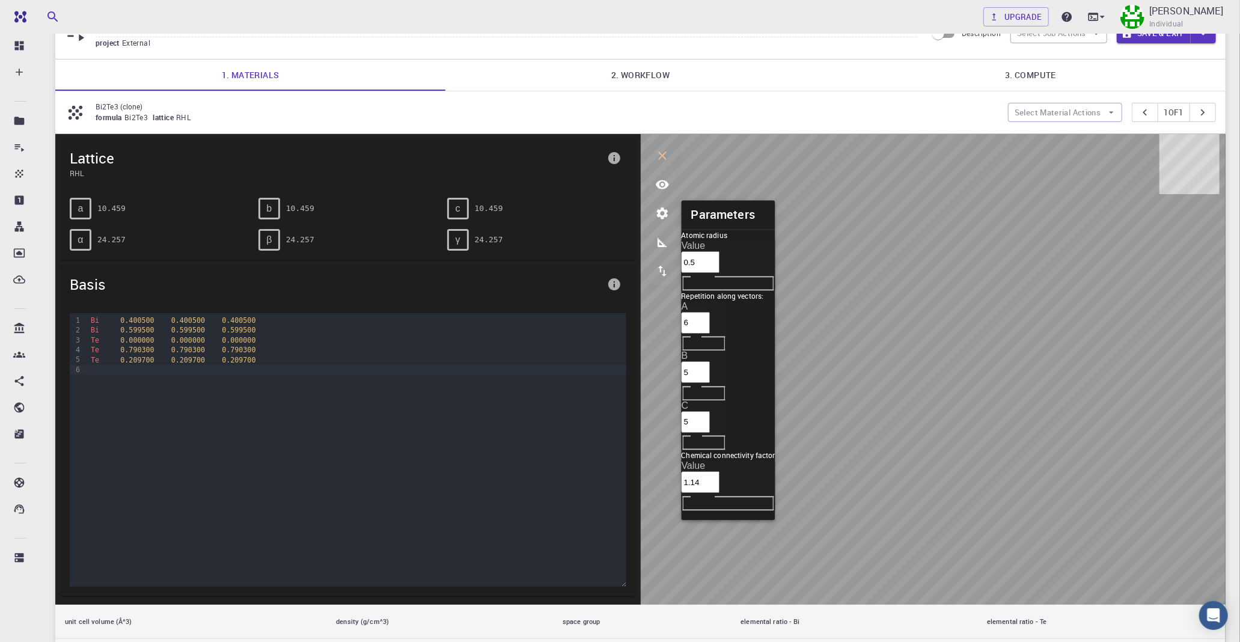
click at [720, 264] on input "0.5" at bounding box center [700, 262] width 38 height 22
click at [720, 264] on input "0.6" at bounding box center [700, 262] width 38 height 22
click at [720, 264] on input "0.7" at bounding box center [700, 262] width 38 height 22
click at [720, 264] on input "0.8" at bounding box center [700, 262] width 38 height 22
type input "0.9"
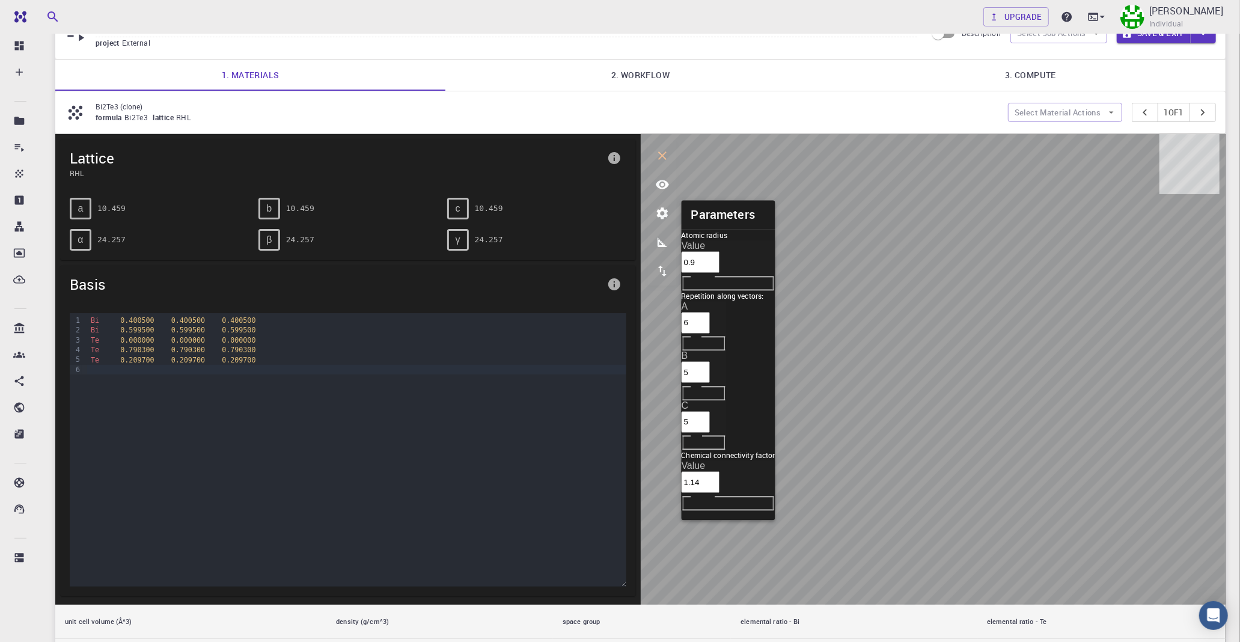
click at [720, 265] on input "0.9" at bounding box center [700, 262] width 38 height 22
click at [669, 244] on icon "measurements" at bounding box center [662, 242] width 14 height 14
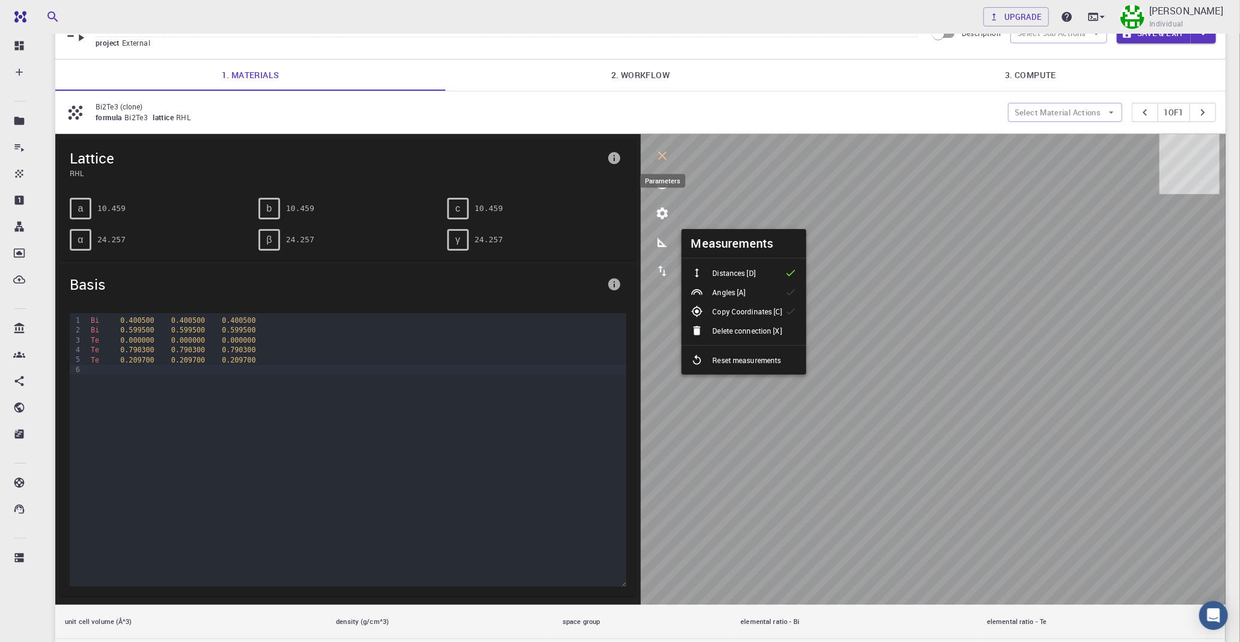
click at [653, 219] on button "parameters" at bounding box center [662, 213] width 29 height 29
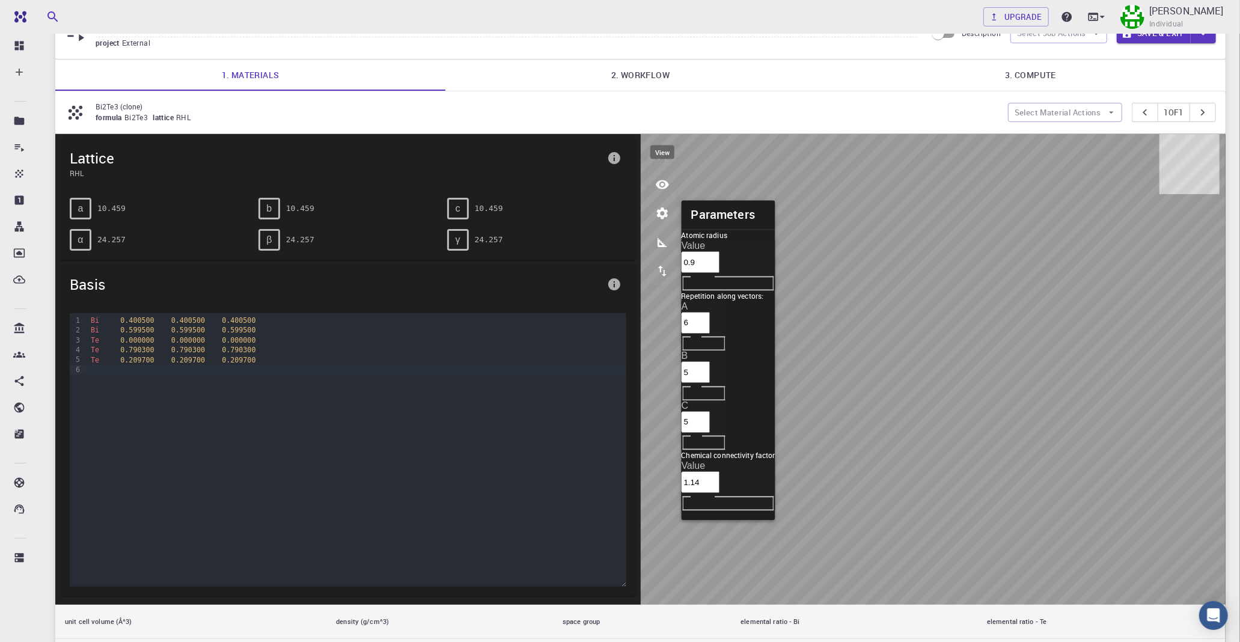
click at [663, 192] on icon "view" at bounding box center [662, 184] width 14 height 14
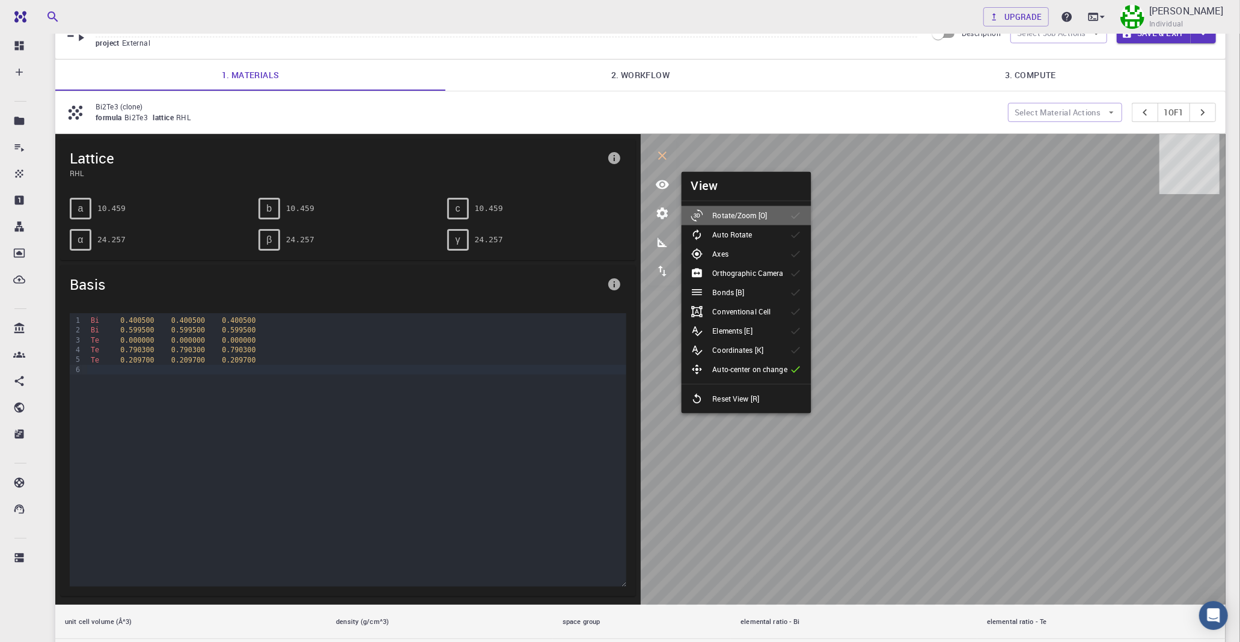
click at [730, 218] on p "Rotate/Zoom [O]" at bounding box center [740, 215] width 55 height 11
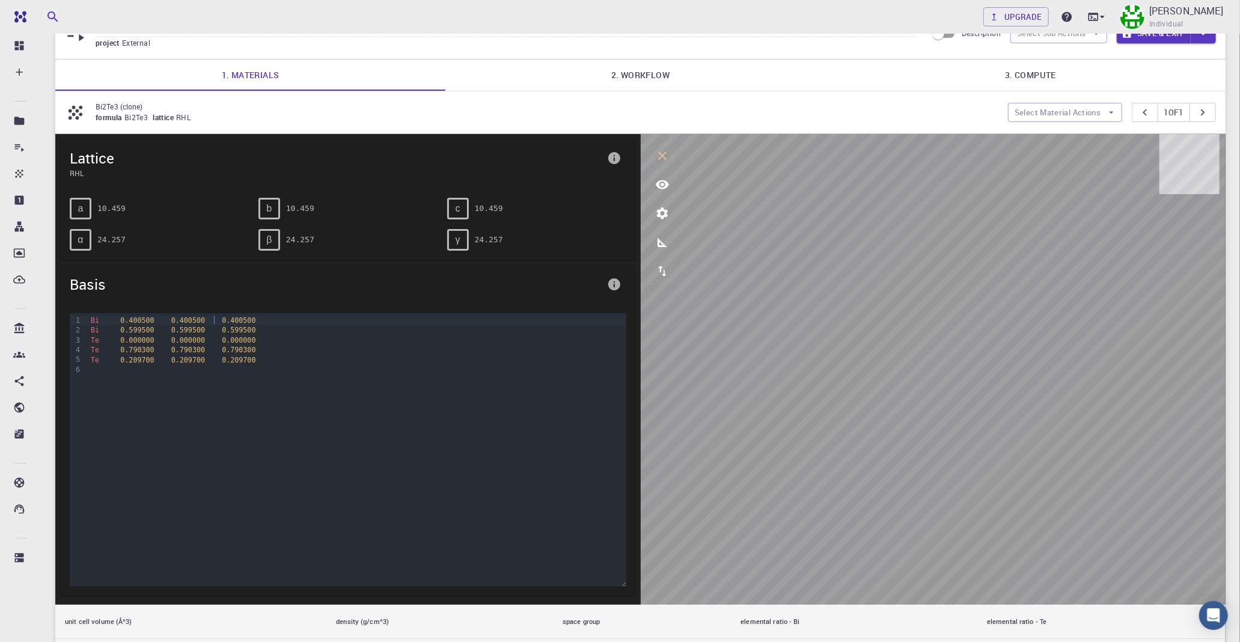
drag, startPoint x: 213, startPoint y: 319, endPoint x: 197, endPoint y: 322, distance: 17.0
click at [222, 320] on span "0.400500" at bounding box center [239, 320] width 34 height 8
drag, startPoint x: 172, startPoint y: 321, endPoint x: 180, endPoint y: 331, distance: 12.8
click at [176, 329] on div "Bi 0.400500 0.400500 0.400500 Bi 0.599500 0.599500 0.599500 Te 0.000000 0.00000…" at bounding box center [356, 373] width 538 height 120
click at [192, 332] on span "0.599500" at bounding box center [188, 330] width 34 height 8
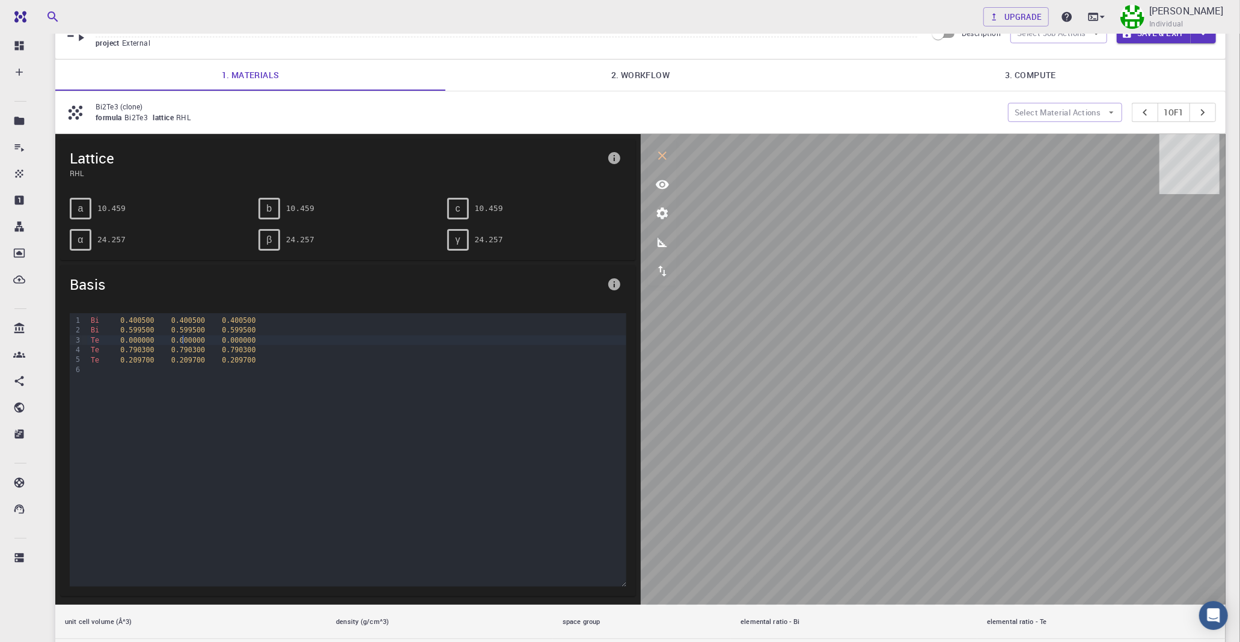
click at [182, 345] on div "Te 0.000000 0.000000 0.000000" at bounding box center [356, 340] width 538 height 10
drag, startPoint x: 76, startPoint y: 380, endPoint x: 73, endPoint y: 386, distance: 6.2
click at [73, 385] on div "9 1 2 3 4 5 6 › Bi 0.400500 0.400500 0.400500 Bi 0.599500 0.599500 0.599500 Te …" at bounding box center [348, 449] width 556 height 273
click at [99, 374] on div at bounding box center [356, 370] width 538 height 10
drag, startPoint x: 132, startPoint y: 99, endPoint x: 57, endPoint y: 103, distance: 75.2
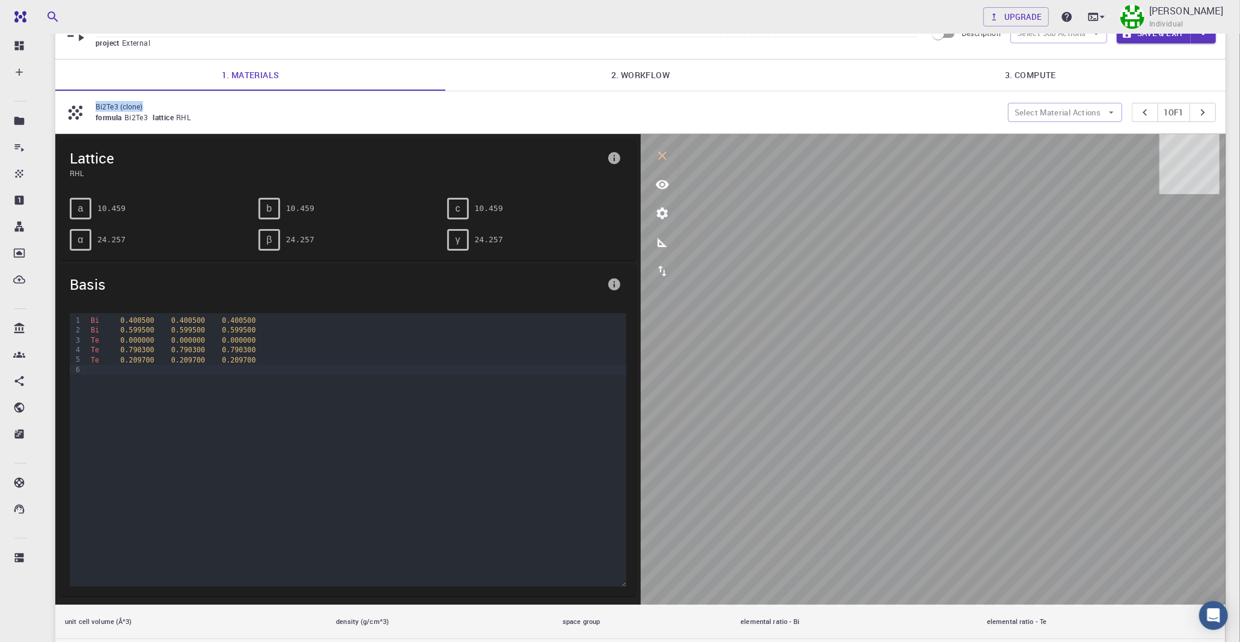
click at [57, 103] on div "Bi2Te3 (clone) formula Bi2Te3 lattice RHL Select Material Actions 1 of 1" at bounding box center [640, 112] width 1170 height 42
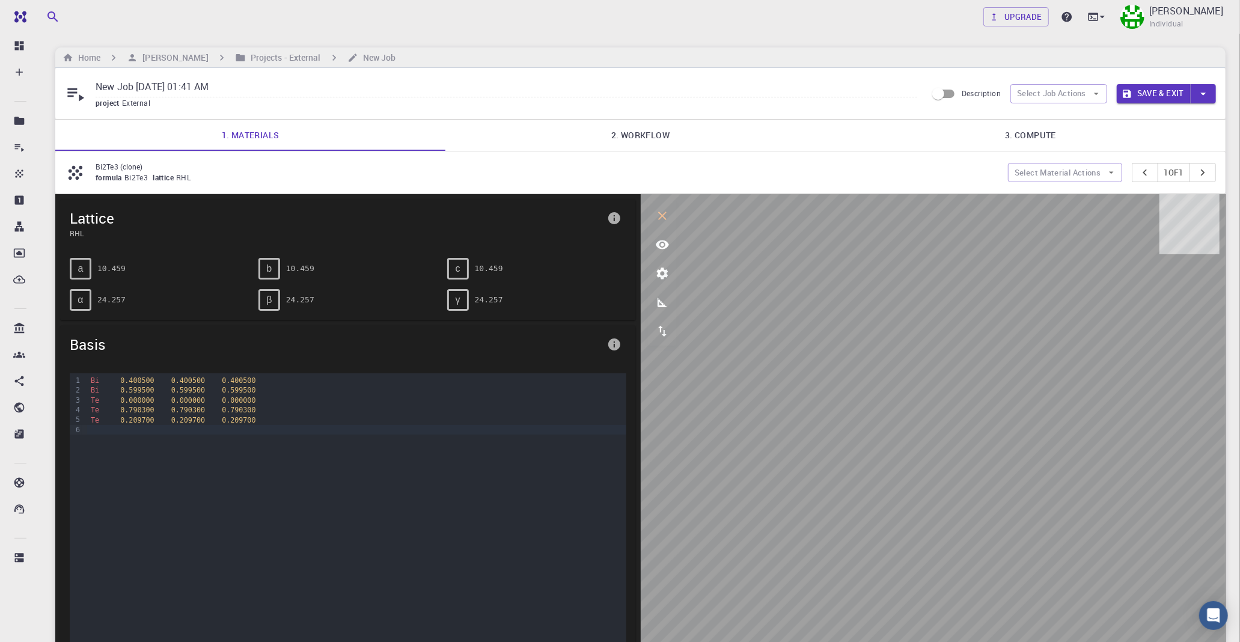
click at [117, 100] on span "project" at bounding box center [109, 103] width 26 height 10
drag, startPoint x: 80, startPoint y: 93, endPoint x: 75, endPoint y: 88, distance: 6.8
click at [78, 92] on icon at bounding box center [75, 93] width 21 height 21
click at [261, 58] on h6 "Projects - External" at bounding box center [283, 57] width 75 height 13
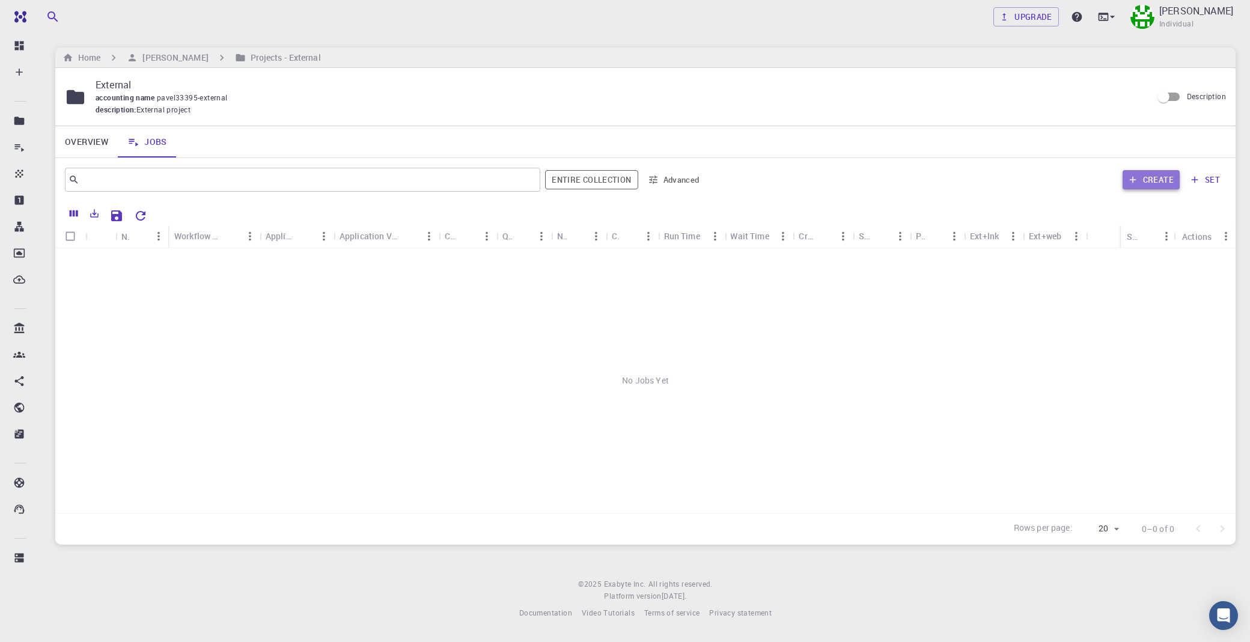
click at [1124, 180] on button "Create" at bounding box center [1151, 179] width 57 height 19
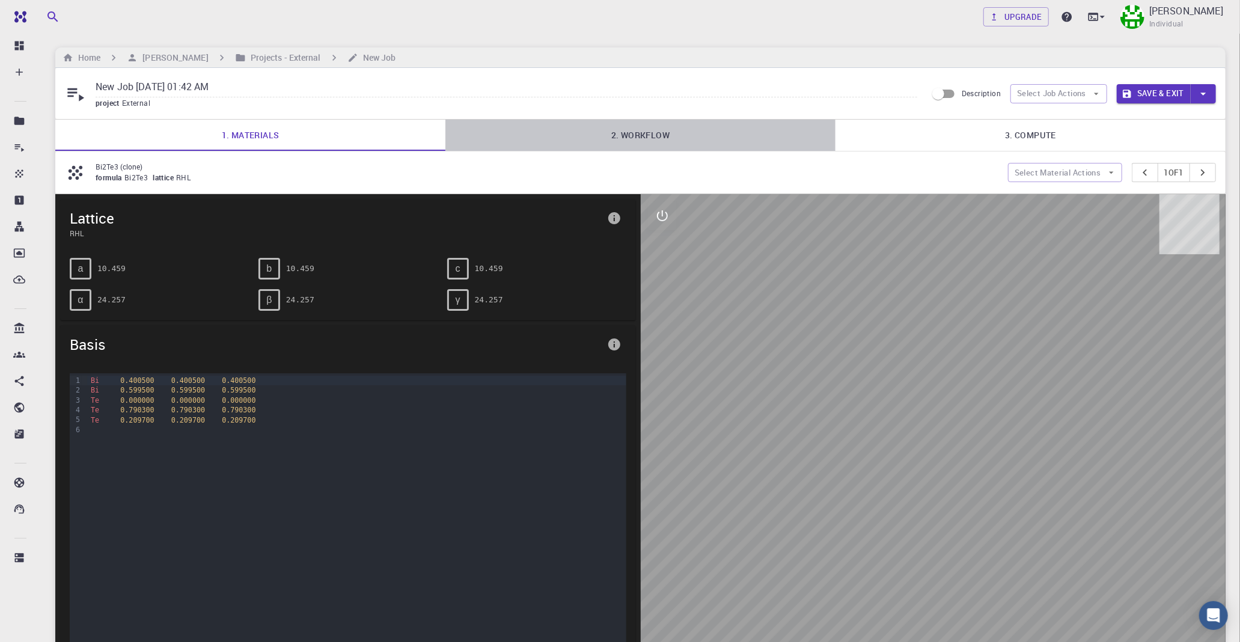
click at [622, 136] on link "2. Workflow" at bounding box center [640, 135] width 390 height 31
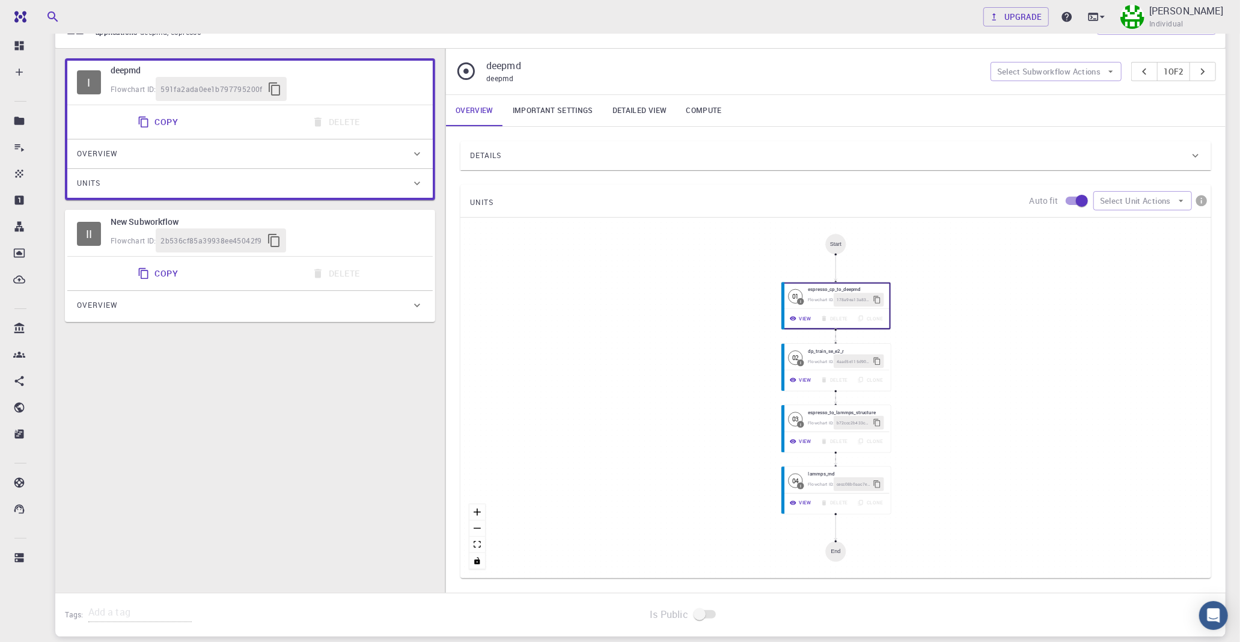
scroll to position [41, 0]
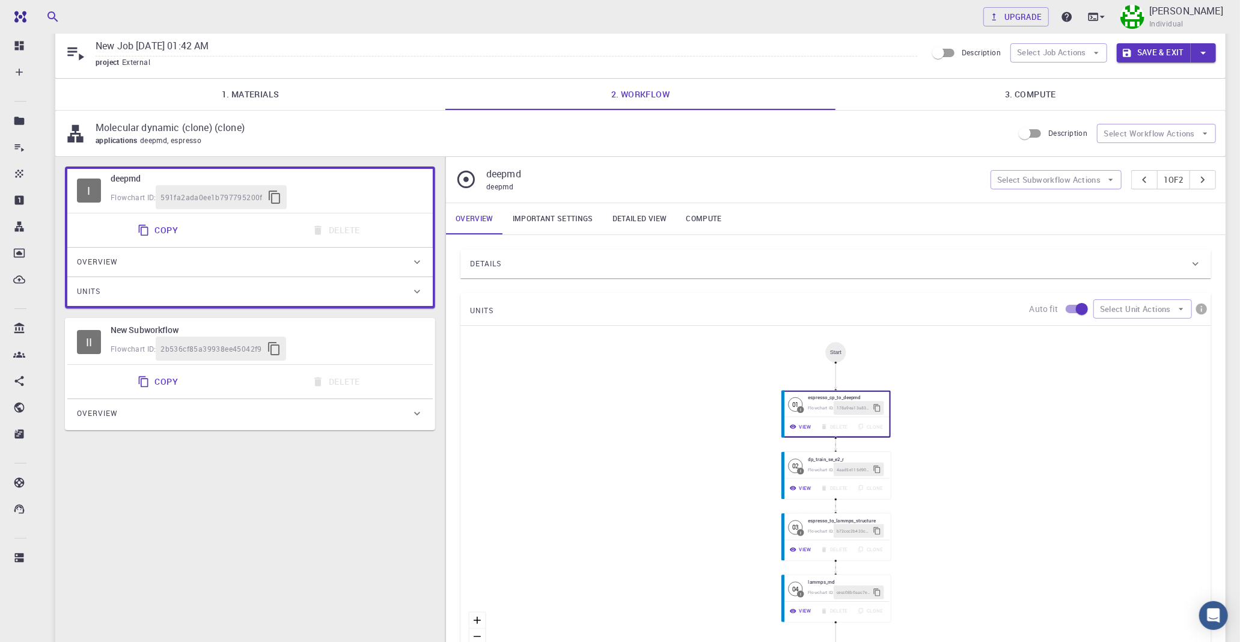
click at [312, 337] on div "Flowchart ID: 2b536cf85a39938ee45042f9" at bounding box center [267, 349] width 312 height 24
type input "espresso"
type input "6.3"
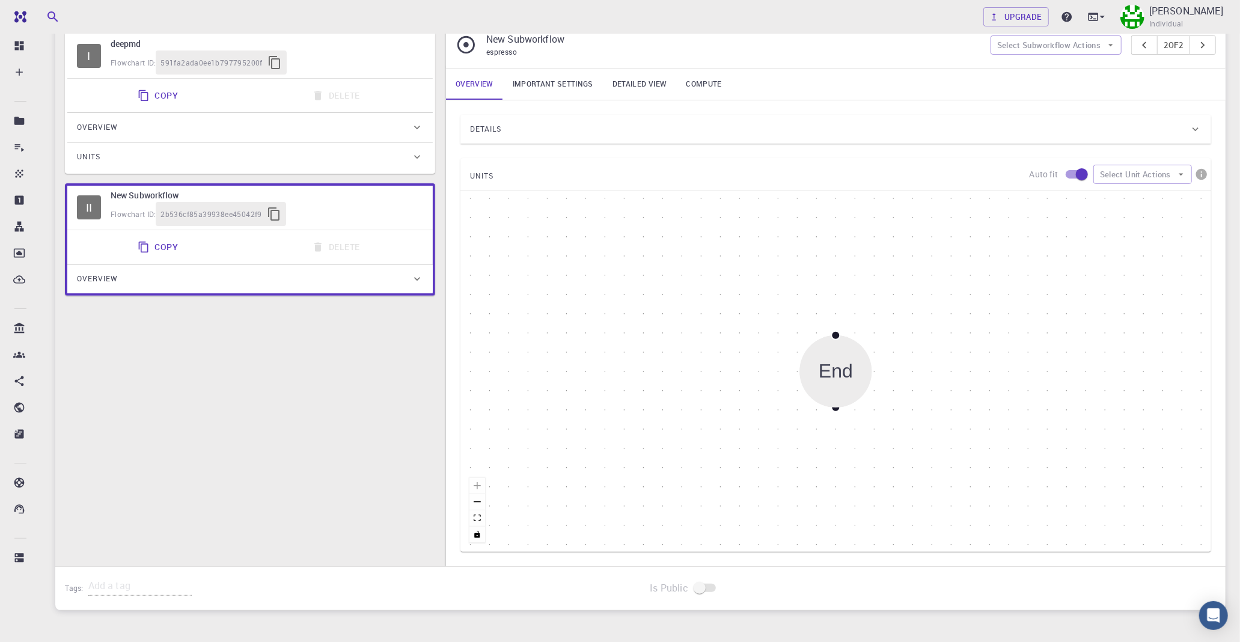
scroll to position [242, 0]
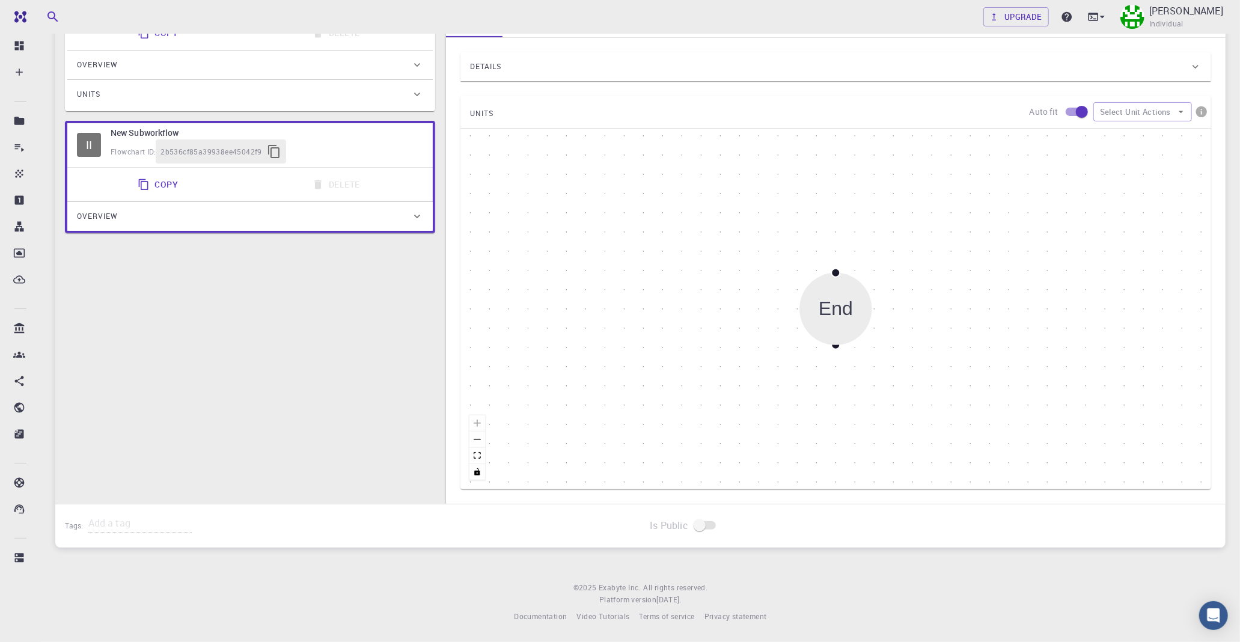
click at [832, 322] on div "End" at bounding box center [835, 309] width 72 height 72
drag, startPoint x: 383, startPoint y: 295, endPoint x: 376, endPoint y: 297, distance: 7.4
click at [382, 295] on div "I deepmd Flowchart ID: 591fa2ada0ee1b797795200f Copy Delete Overview Applicatio…" at bounding box center [249, 241] width 389 height 563
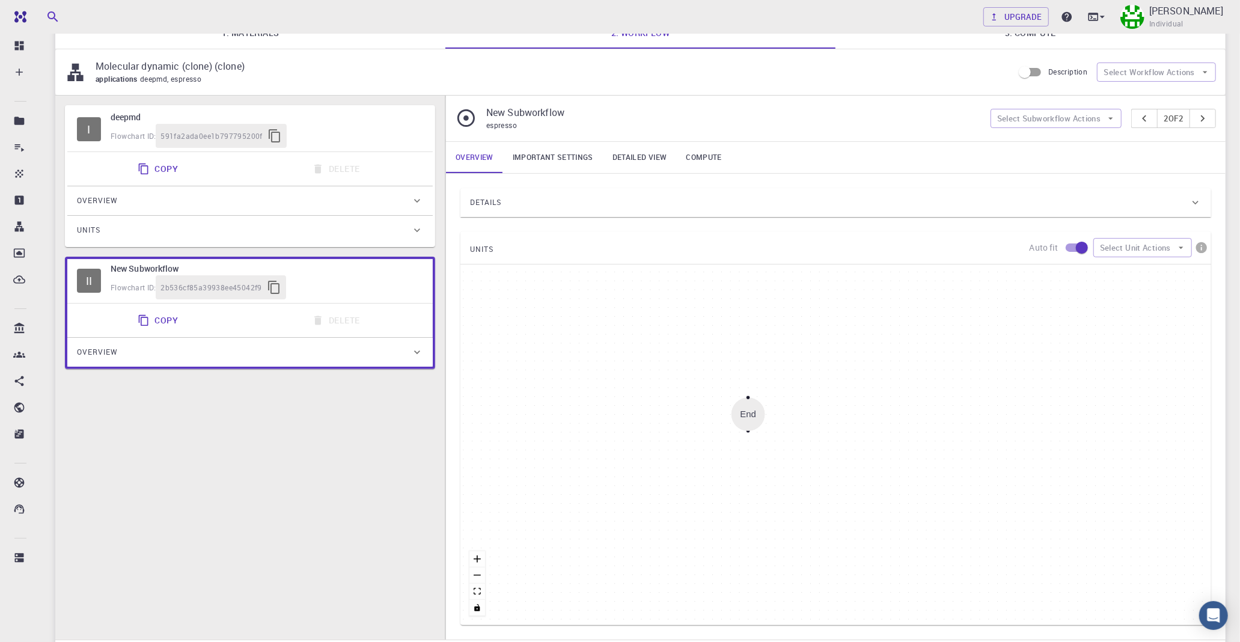
scroll to position [0, 0]
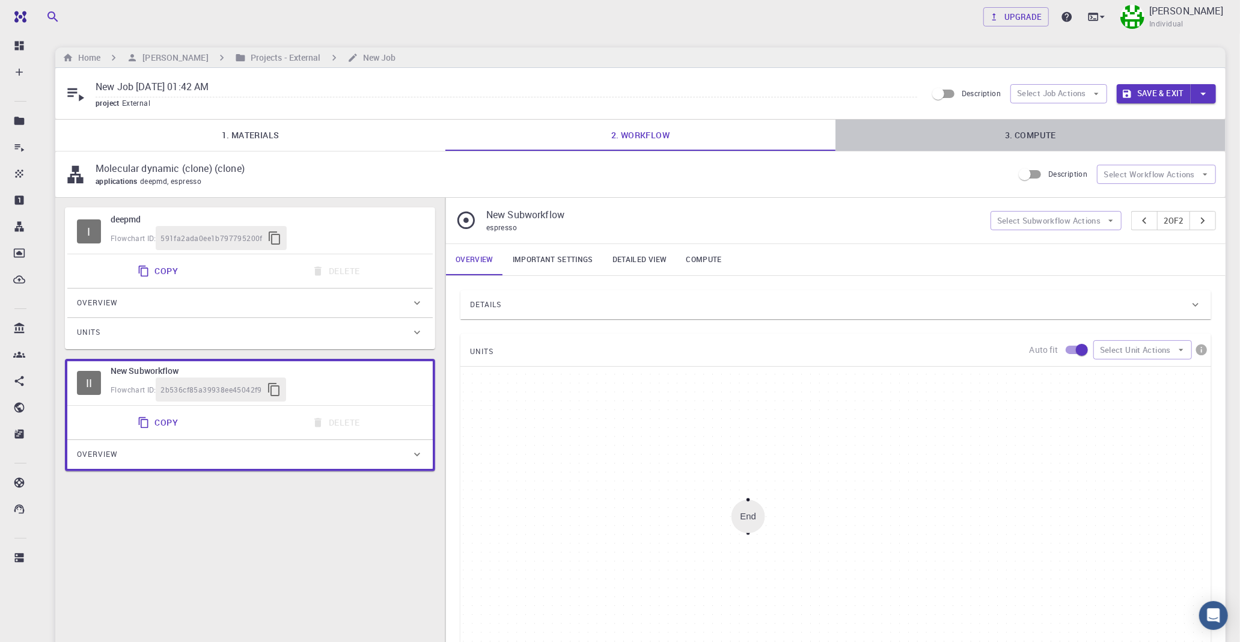
click at [1038, 124] on link "3. Compute" at bounding box center [1030, 135] width 390 height 31
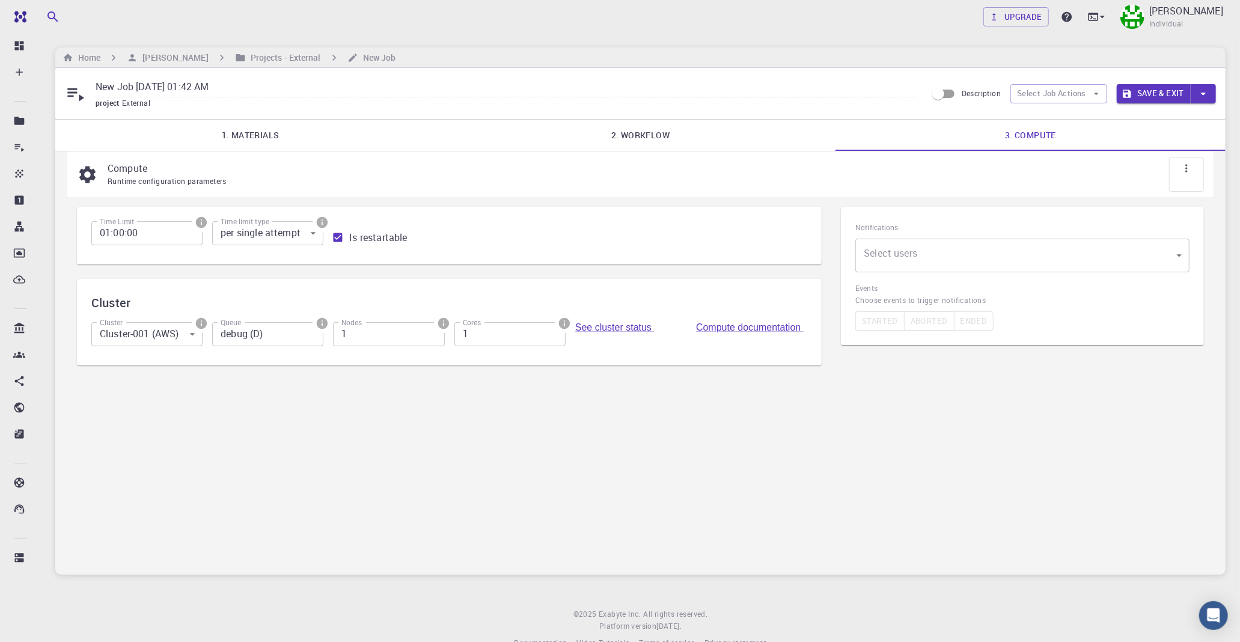
click at [100, 46] on div "Upgrade pavel Individual Home pavel Projects - External New Job New Job [DATE] …" at bounding box center [640, 334] width 1199 height 668
click at [95, 61] on h6 "Home" at bounding box center [86, 57] width 27 height 13
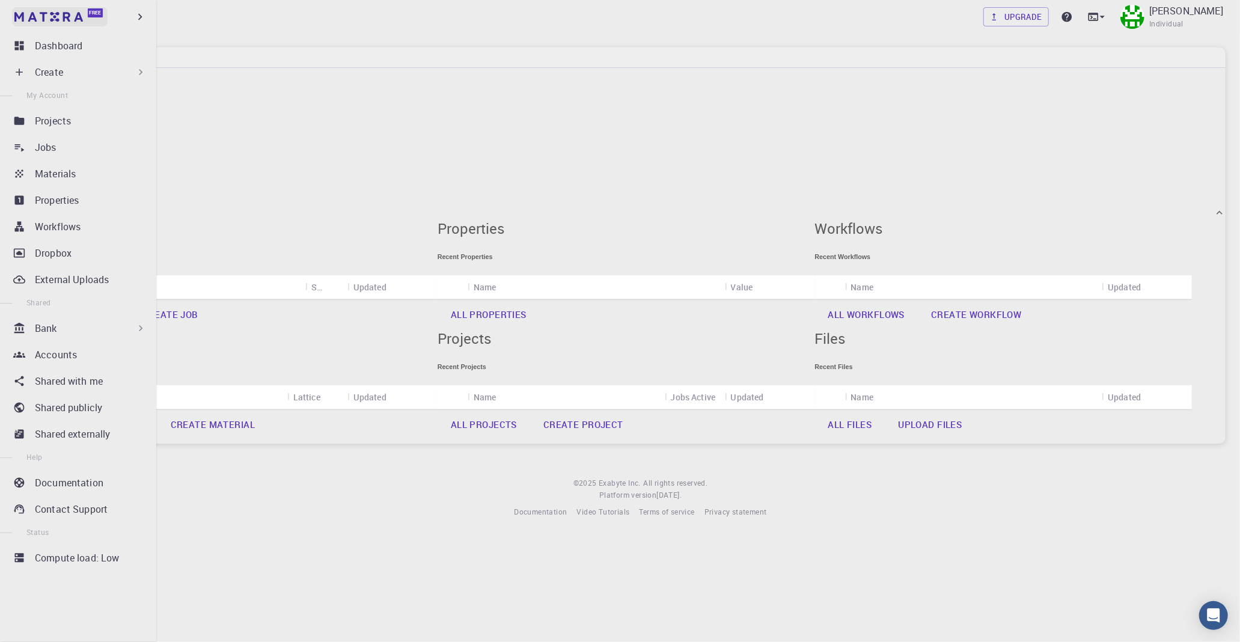
click at [14, 19] on img at bounding box center [48, 17] width 69 height 10
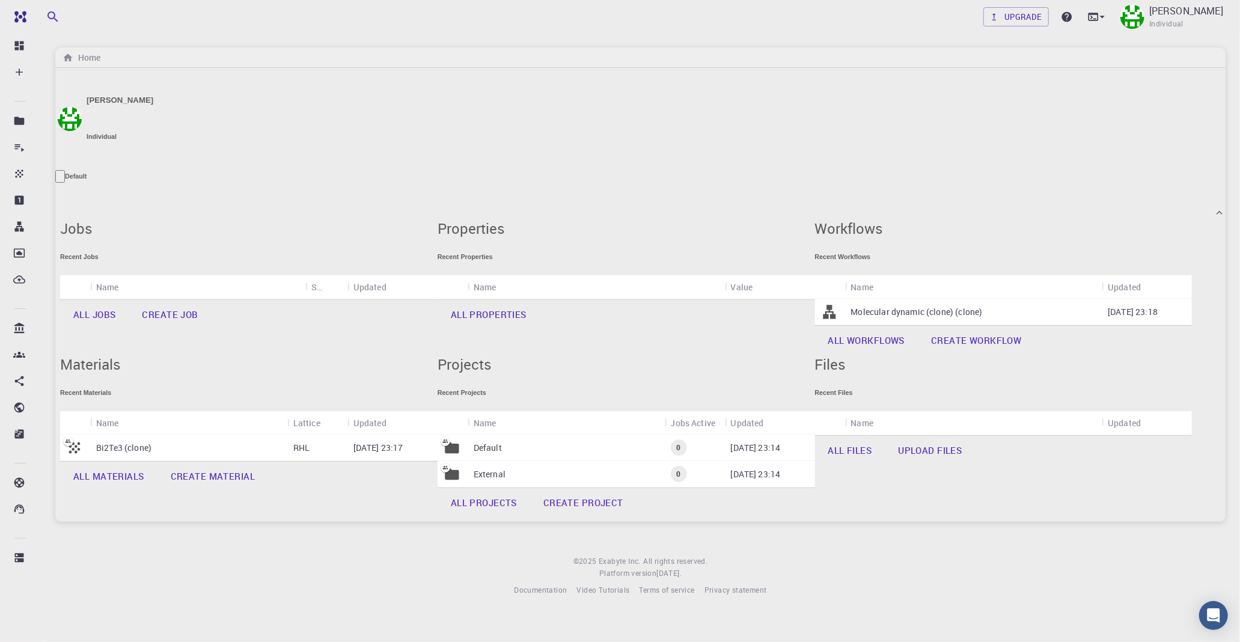
scroll to position [67, 0]
click at [287, 434] on div "Bi2Te3 (clone)" at bounding box center [188, 447] width 197 height 26
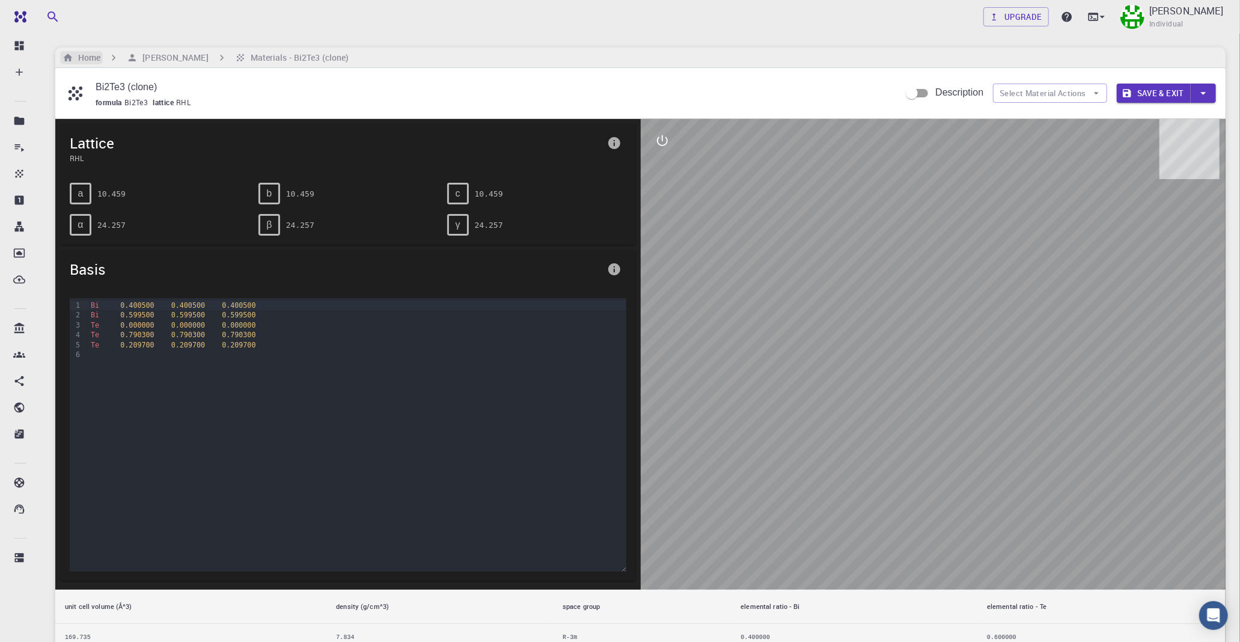
click at [84, 55] on h6 "Home" at bounding box center [86, 57] width 27 height 13
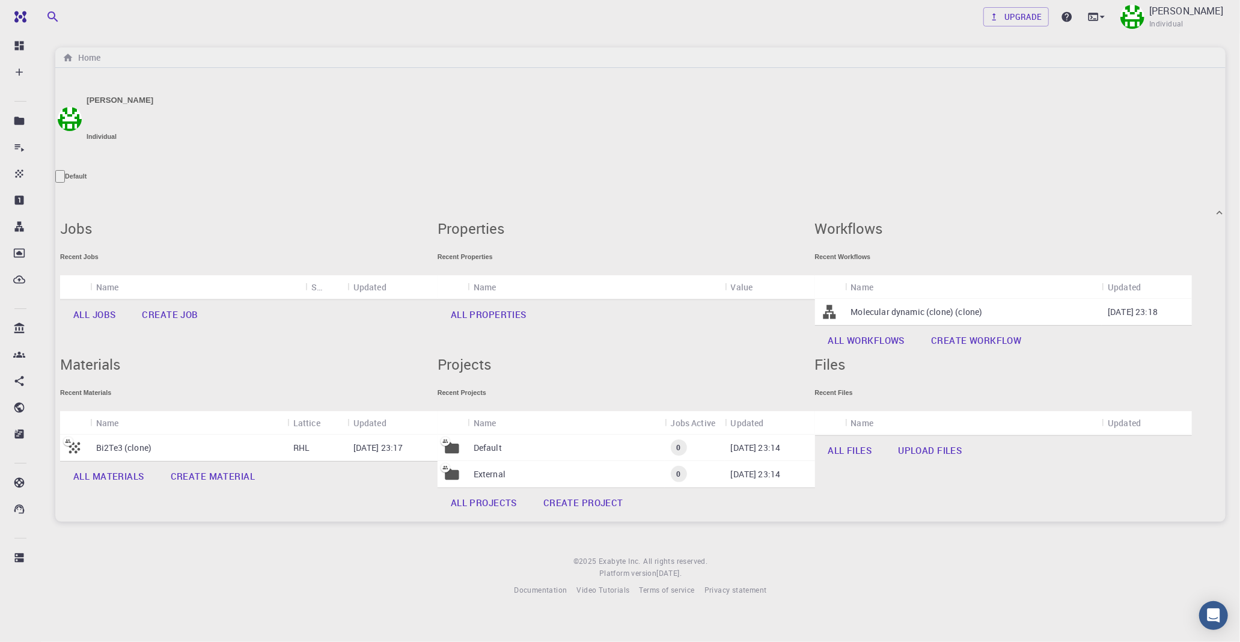
click at [344, 374] on h5 "Materials" at bounding box center [248, 364] width 377 height 19
click at [157, 490] on link "All materials" at bounding box center [108, 476] width 97 height 29
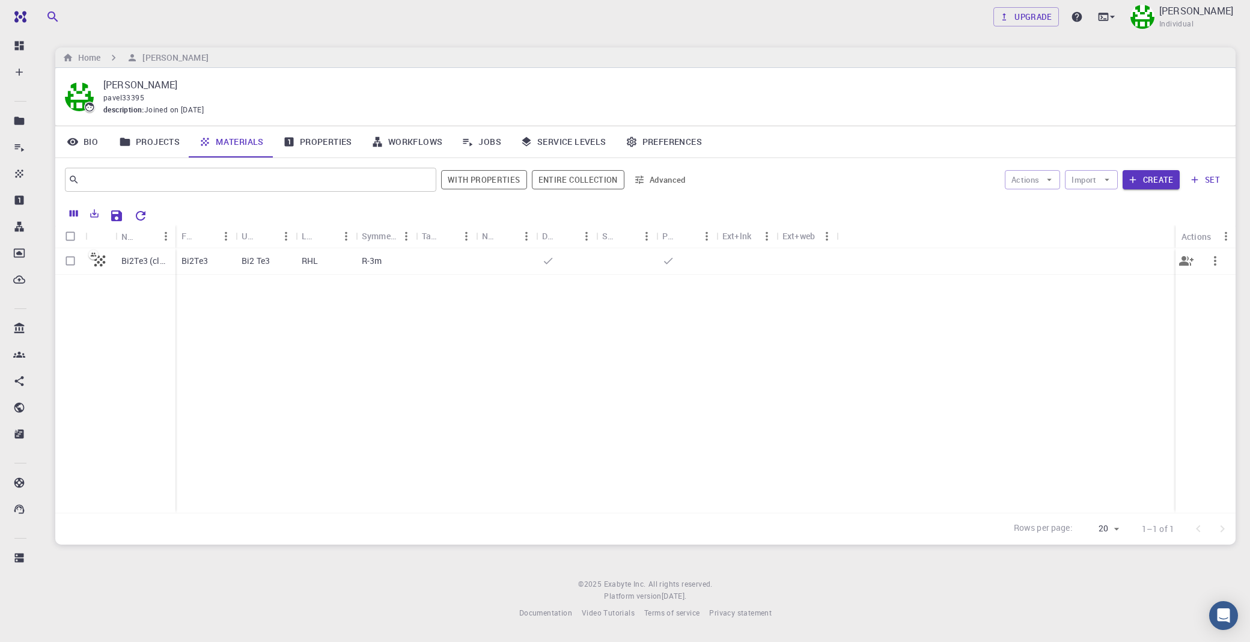
click at [1124, 263] on icon "button" at bounding box center [1215, 261] width 14 height 14
click at [1124, 357] on span "Delete" at bounding box center [1193, 363] width 21 height 12
click at [60, 259] on input "Select row" at bounding box center [70, 260] width 23 height 23
checkbox input "true"
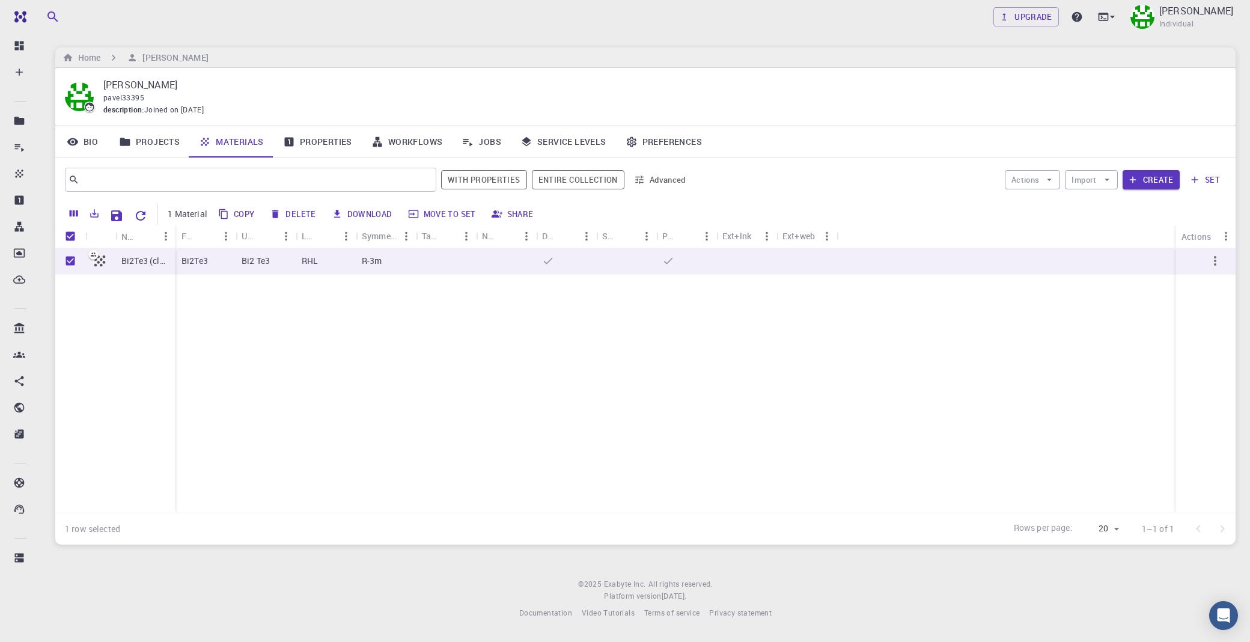
click at [305, 215] on button "Delete" at bounding box center [293, 213] width 54 height 19
checkbox input "false"
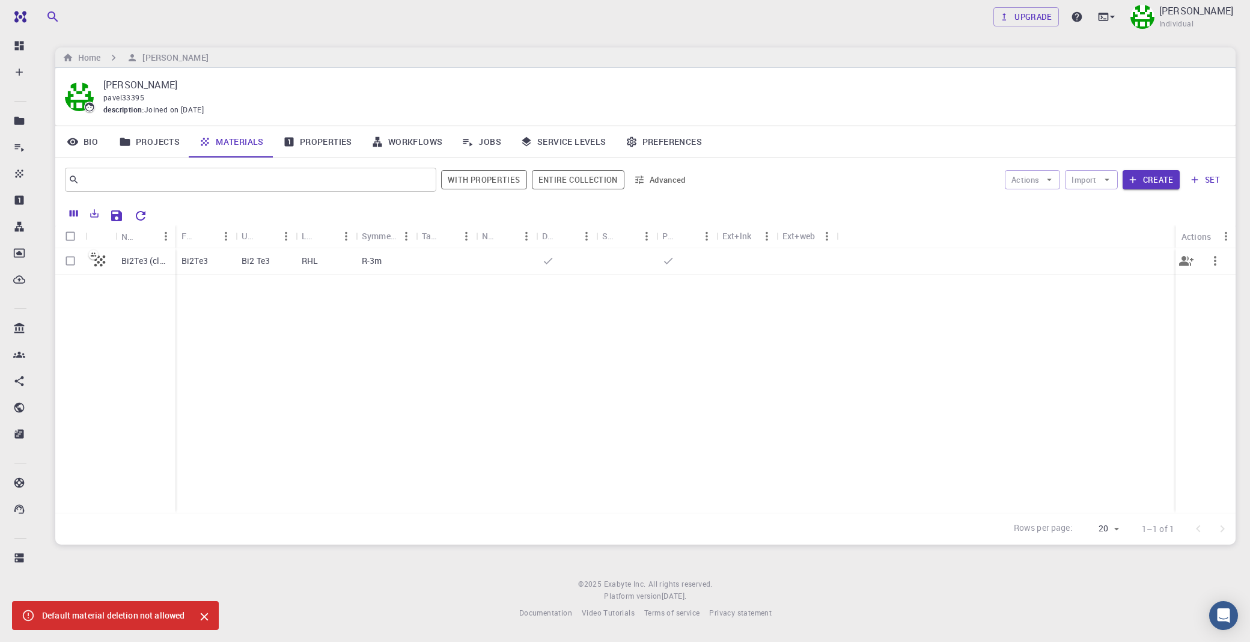
click at [1124, 256] on icon "button" at bounding box center [1215, 261] width 14 height 14
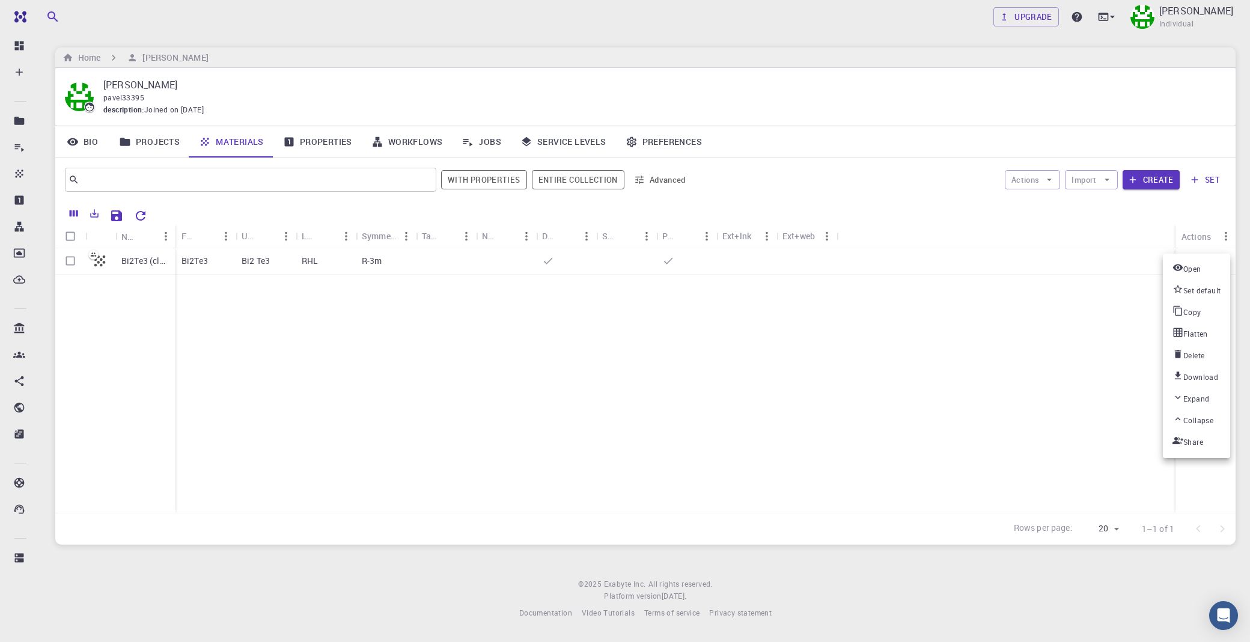
click at [1124, 285] on span "Set default" at bounding box center [1201, 291] width 37 height 12
click at [1124, 258] on button "button" at bounding box center [1215, 260] width 29 height 29
click at [544, 261] on div at bounding box center [625, 321] width 1250 height 642
click at [1124, 257] on icon "button" at bounding box center [1215, 261] width 14 height 14
click at [1124, 393] on icon at bounding box center [1177, 398] width 11 height 11
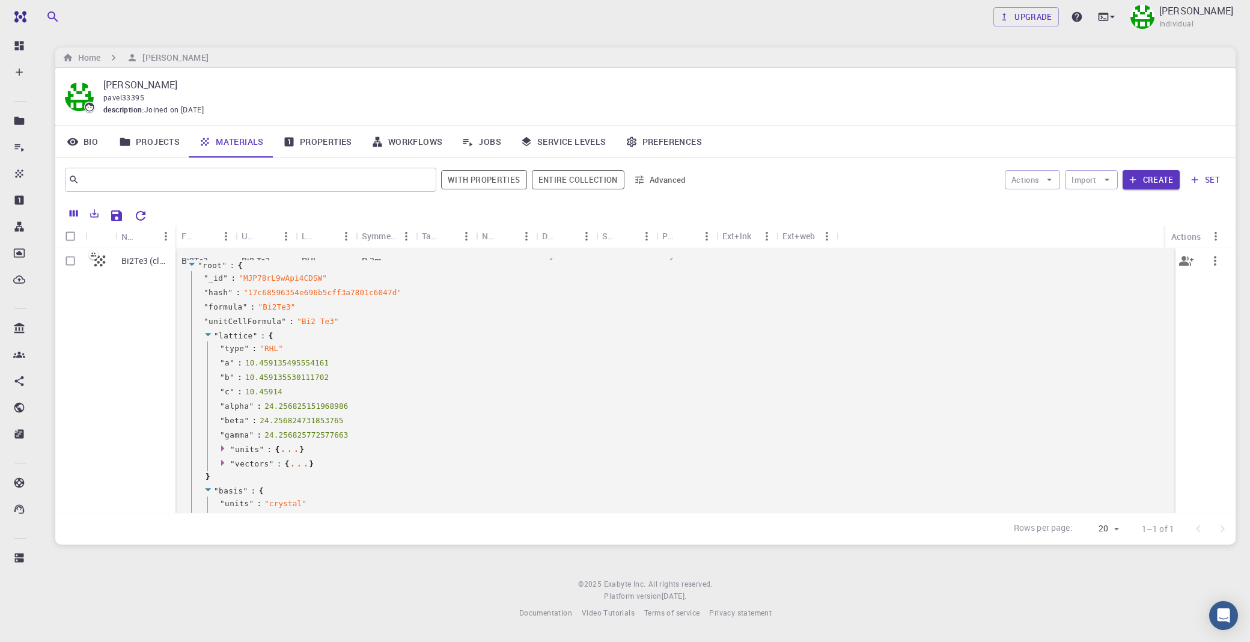
click at [1124, 261] on icon "button" at bounding box center [1215, 261] width 14 height 14
click at [1124, 334] on span "Flatten" at bounding box center [1195, 340] width 25 height 12
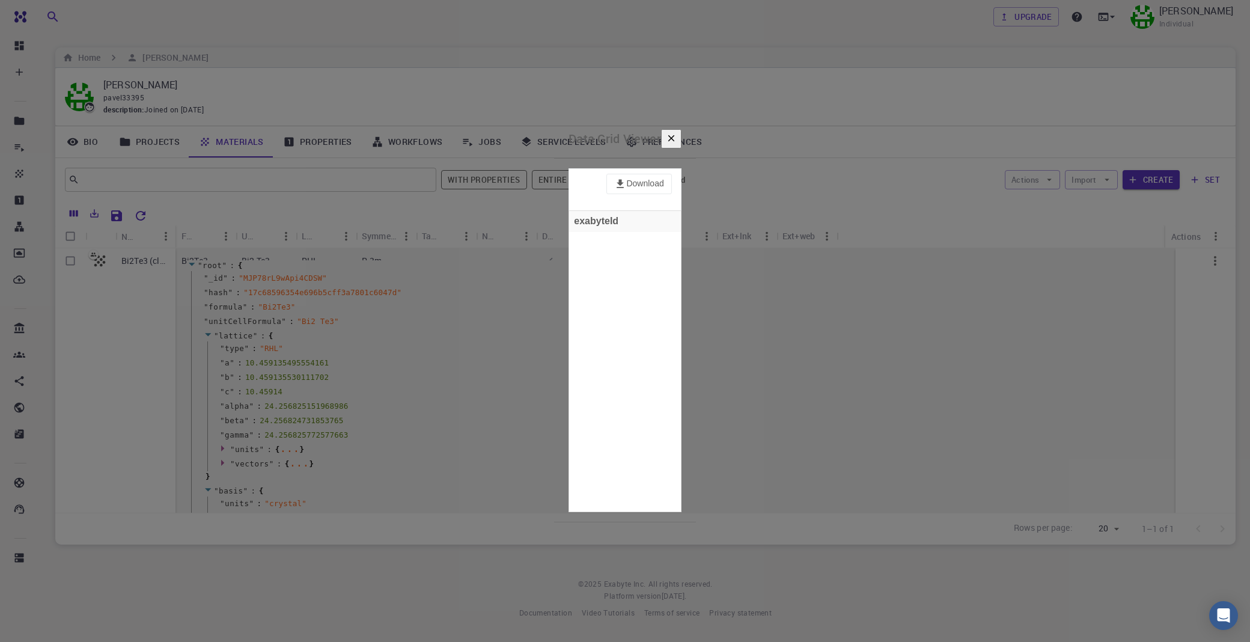
click at [677, 137] on icon "button" at bounding box center [671, 138] width 11 height 11
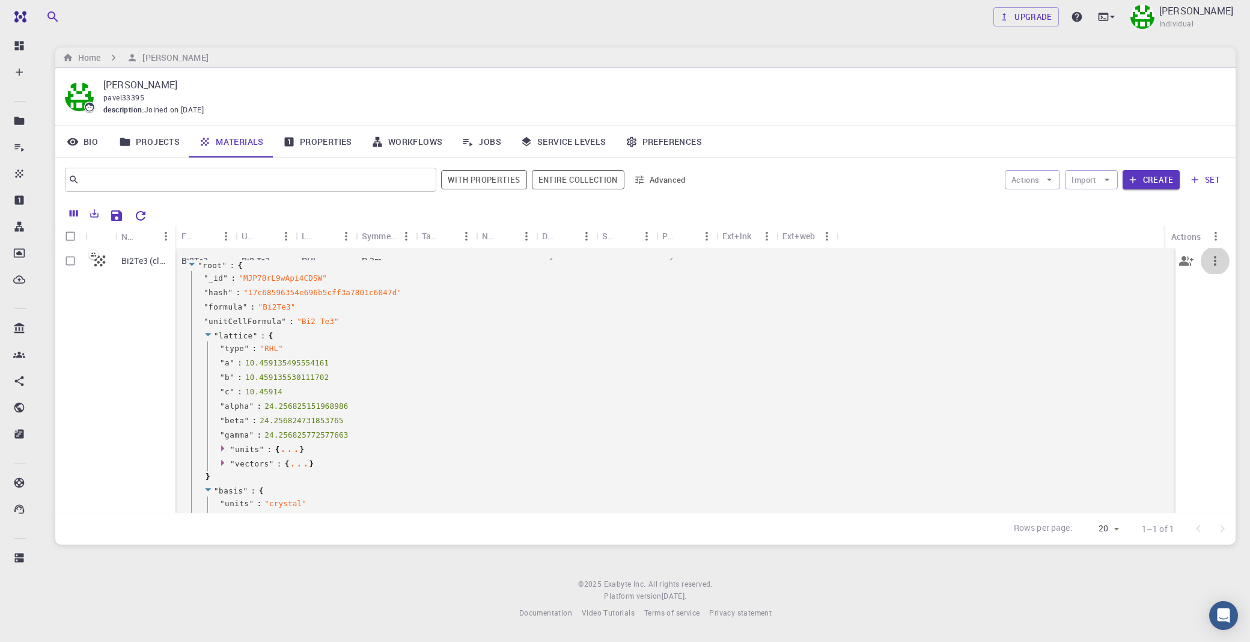
click at [1124, 255] on icon "button" at bounding box center [1215, 261] width 14 height 14
click at [1124, 349] on span "Delete" at bounding box center [1193, 355] width 21 height 12
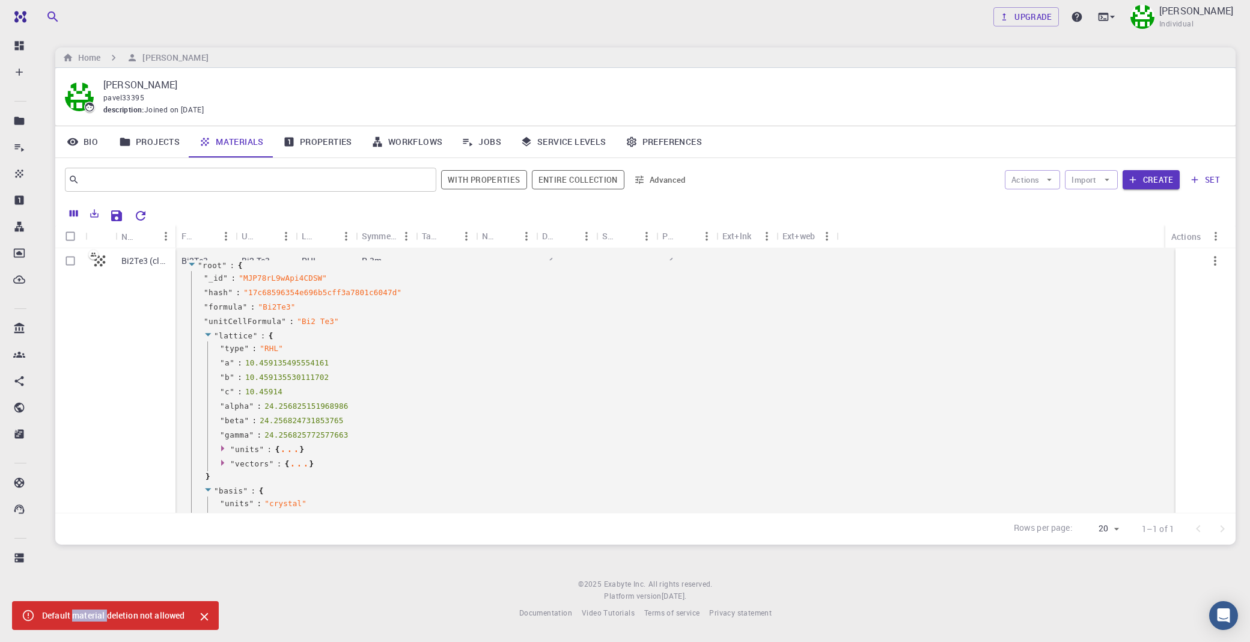
drag, startPoint x: 106, startPoint y: 615, endPoint x: 73, endPoint y: 617, distance: 33.1
click at [73, 578] on div "Default material deletion not allowed" at bounding box center [113, 616] width 143 height 22
drag, startPoint x: 151, startPoint y: 139, endPoint x: 58, endPoint y: 143, distance: 92.6
click at [151, 139] on link "Projects" at bounding box center [149, 141] width 80 height 31
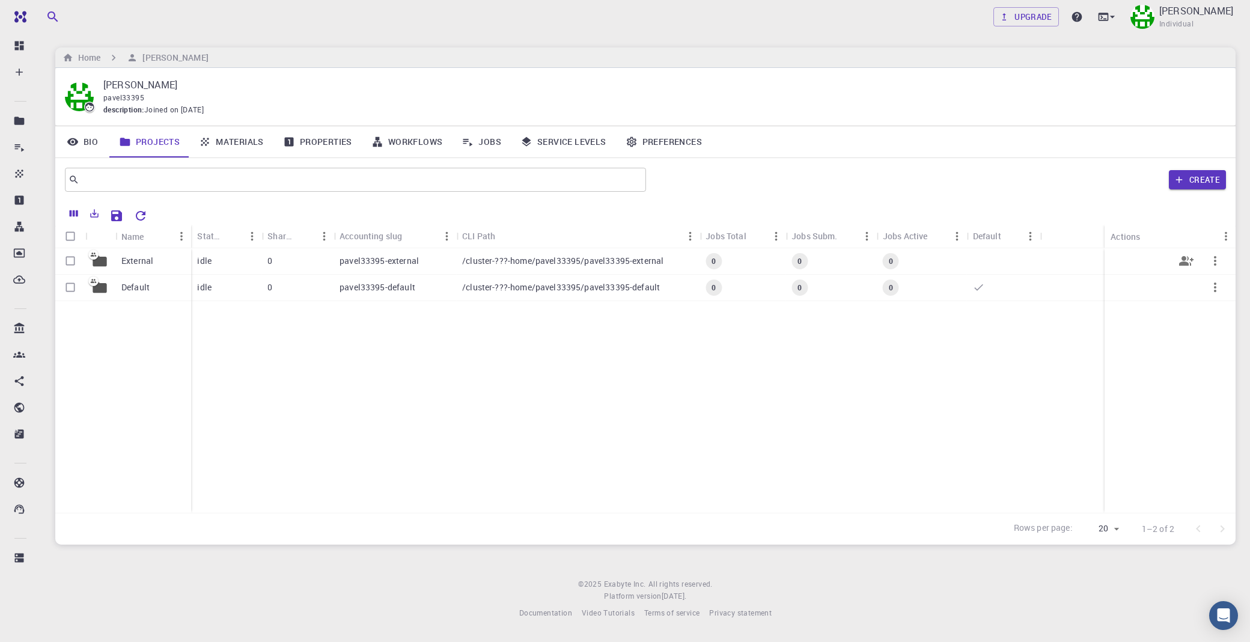
click at [1124, 265] on button "button" at bounding box center [1215, 260] width 29 height 29
click at [1124, 374] on div at bounding box center [625, 321] width 1250 height 642
click at [1124, 289] on icon "button" at bounding box center [1215, 287] width 14 height 14
click at [1124, 261] on div at bounding box center [625, 321] width 1250 height 642
click at [1124, 257] on icon "button" at bounding box center [1215, 261] width 14 height 14
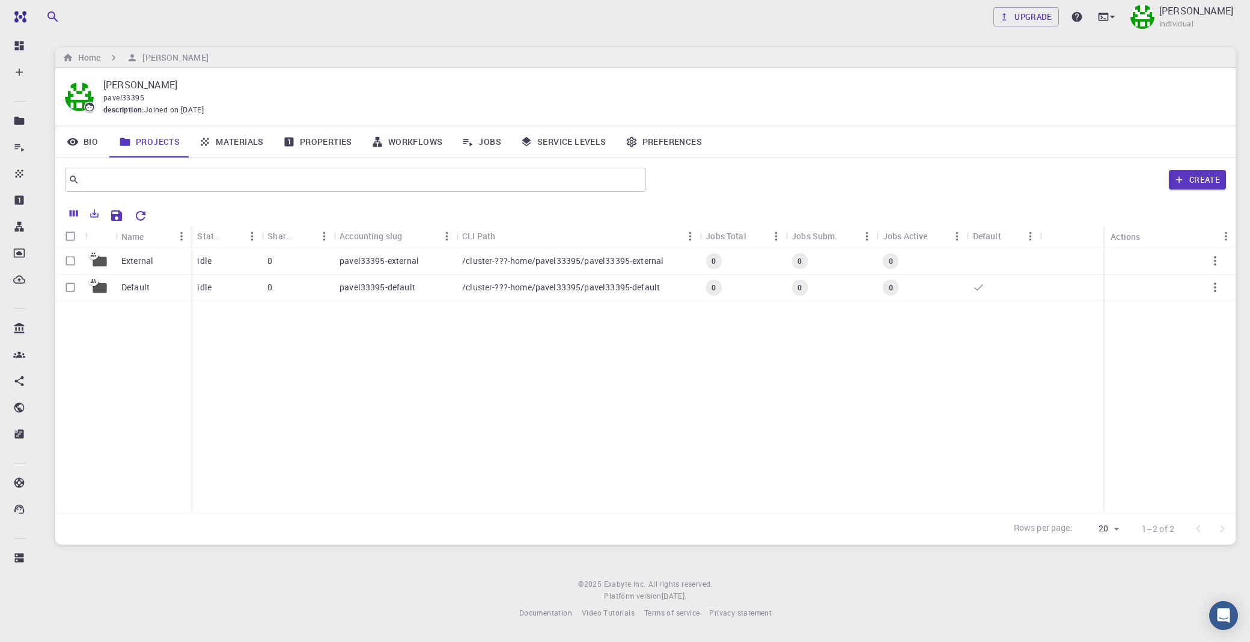
click at [224, 135] on link "Materials" at bounding box center [231, 141] width 84 height 31
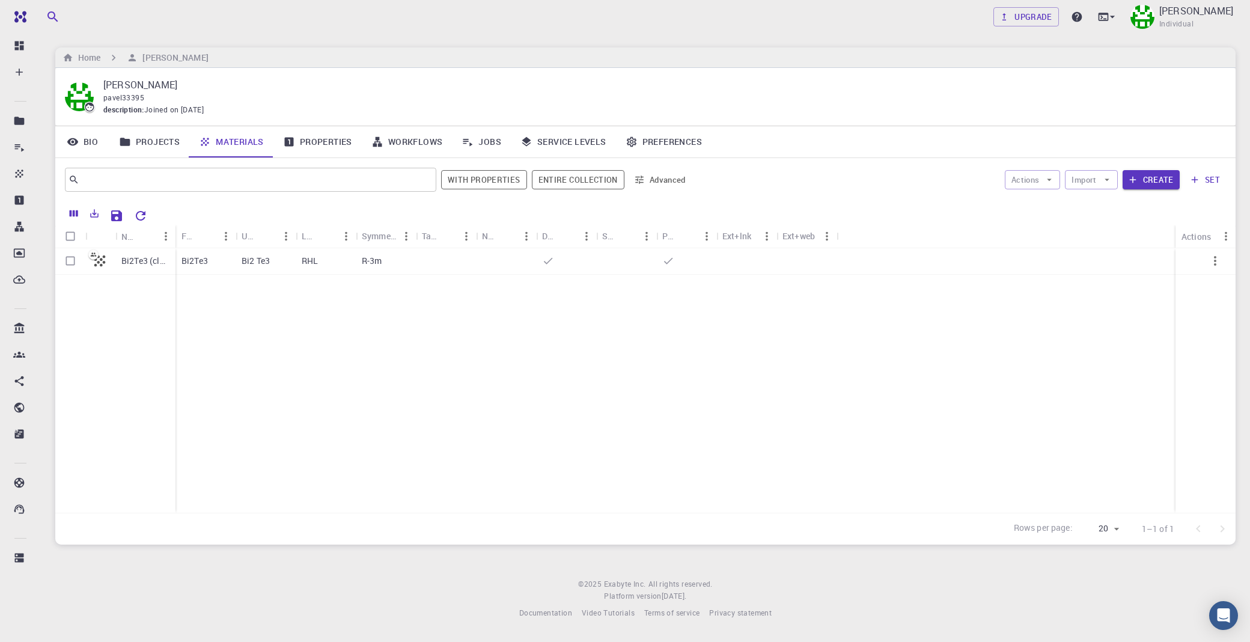
click at [67, 238] on input "Select all rows" at bounding box center [70, 236] width 23 height 23
checkbox input "true"
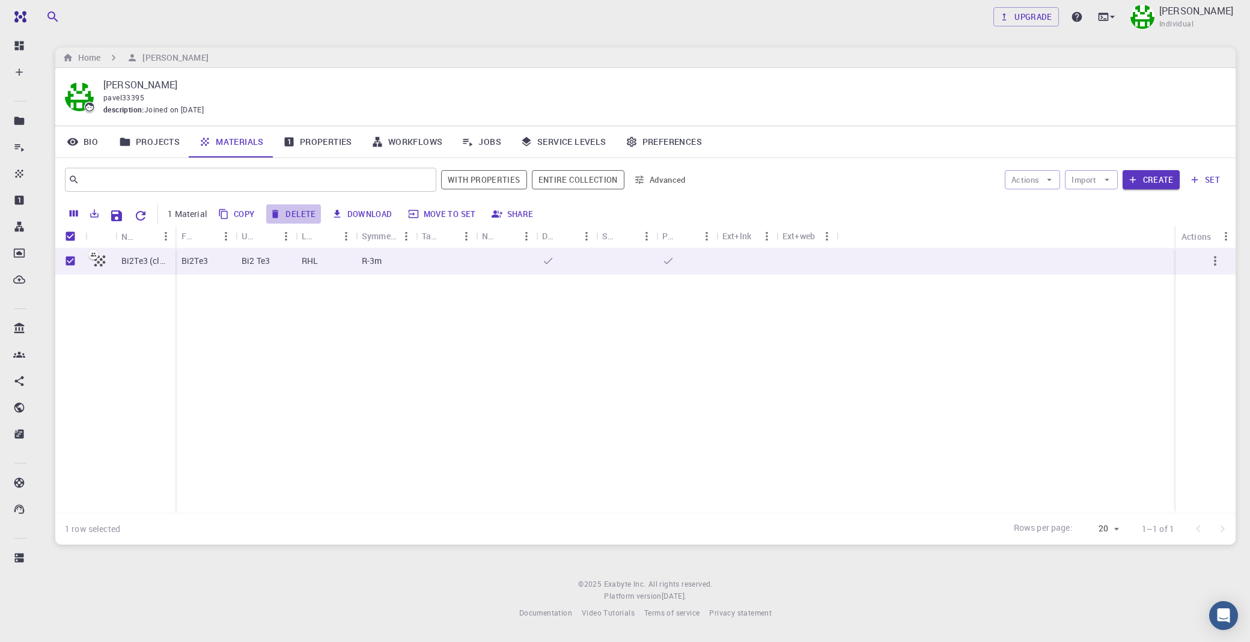
click at [301, 212] on button "Delete" at bounding box center [293, 213] width 54 height 19
checkbox input "false"
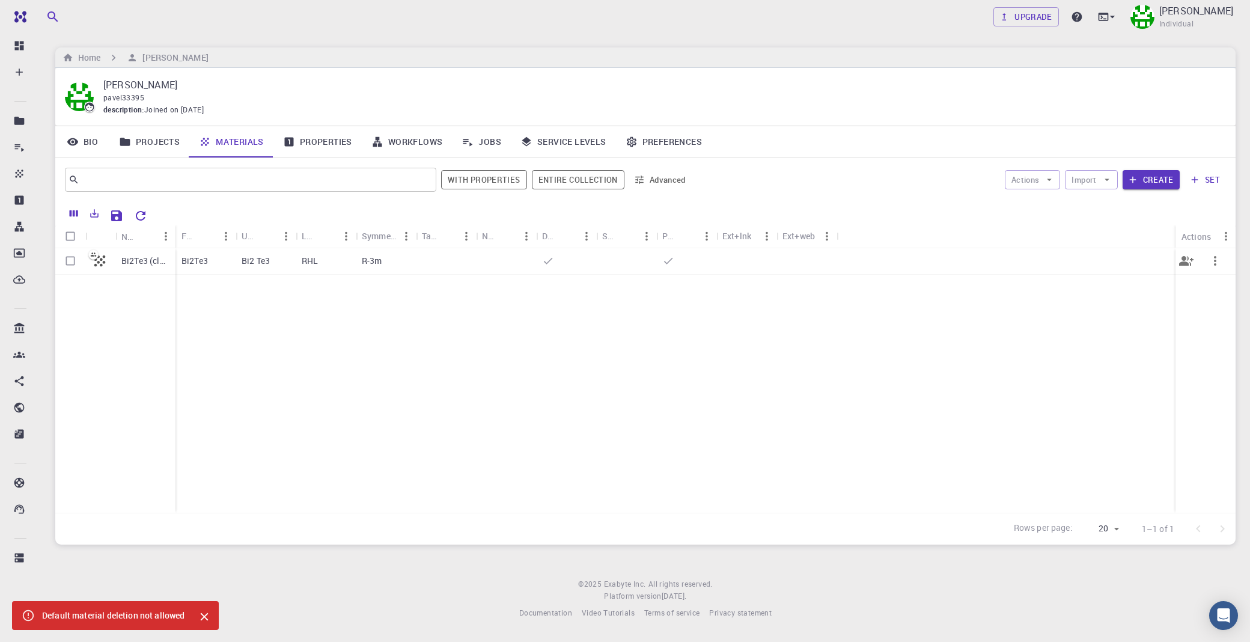
drag, startPoint x: 552, startPoint y: 249, endPoint x: 251, endPoint y: 265, distance: 300.9
click at [254, 265] on div "Bi2Te3 Bi2 Te3 RHL R-3m" at bounding box center [675, 261] width 1000 height 26
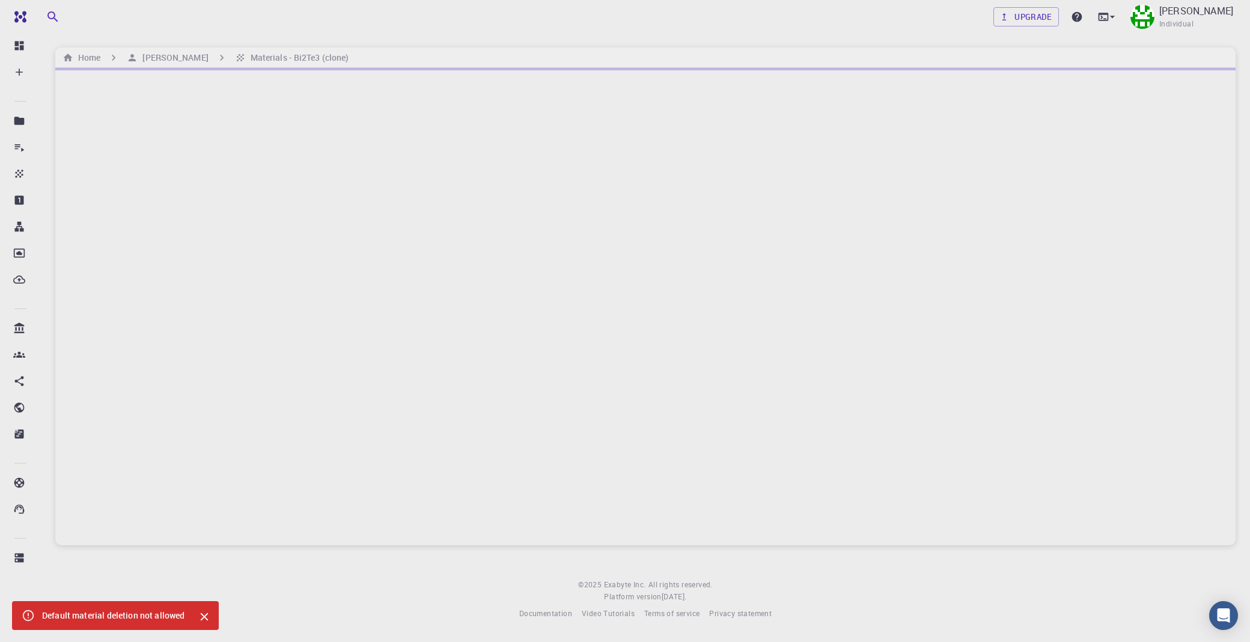
click at [243, 261] on div at bounding box center [645, 306] width 1180 height 477
